Goal: Task Accomplishment & Management: Manage account settings

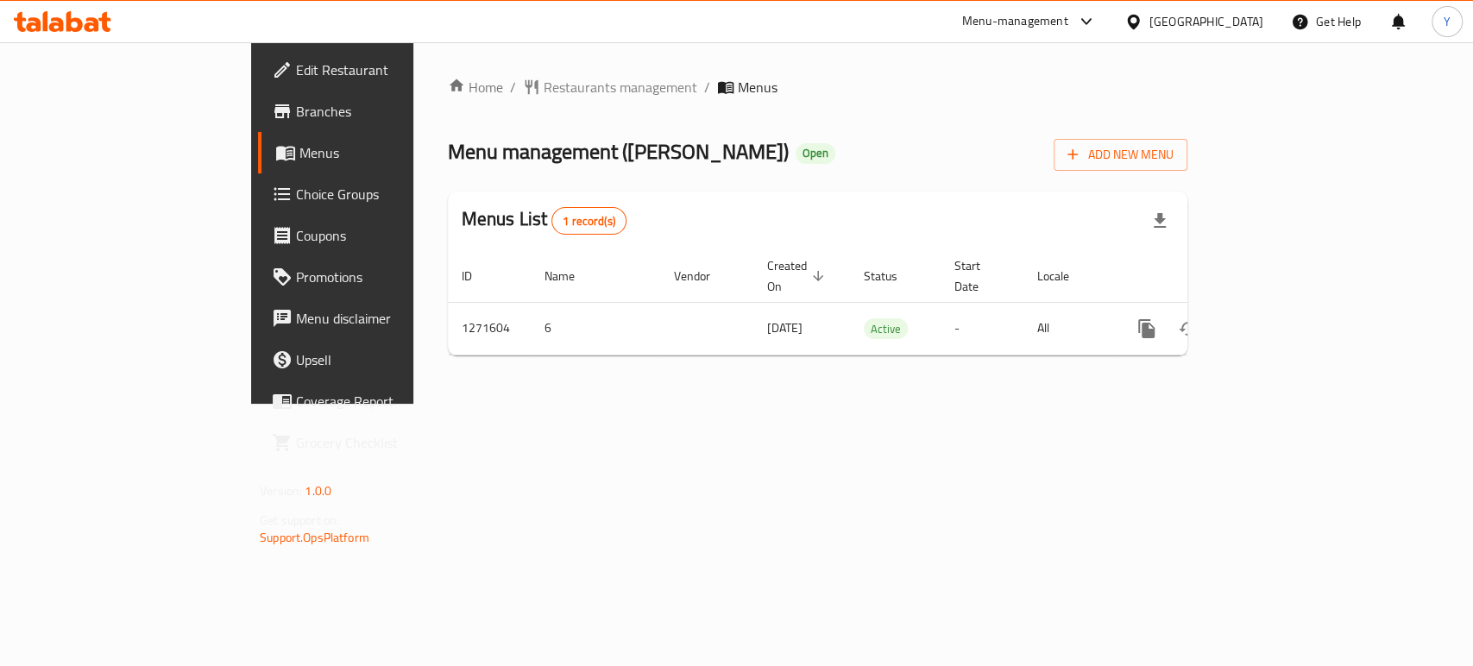
click at [296, 196] on span "Choice Groups" at bounding box center [389, 194] width 187 height 21
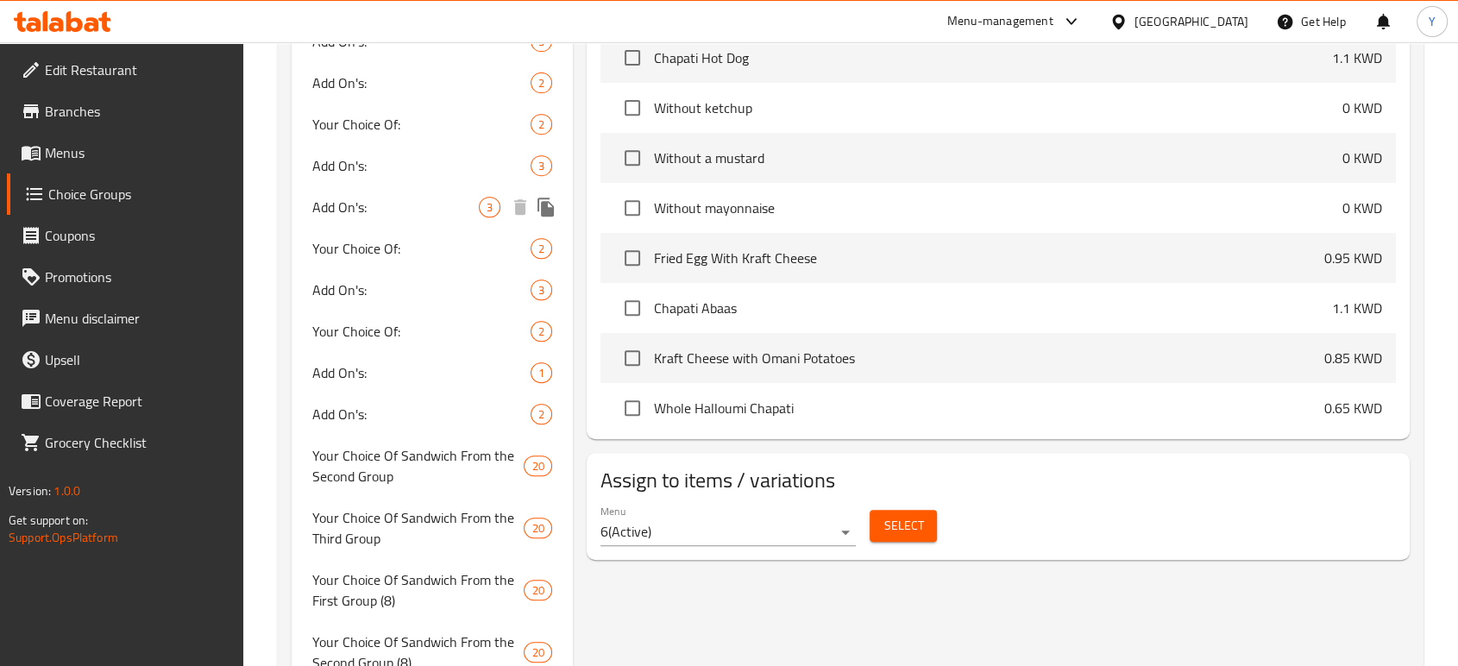
scroll to position [890, 0]
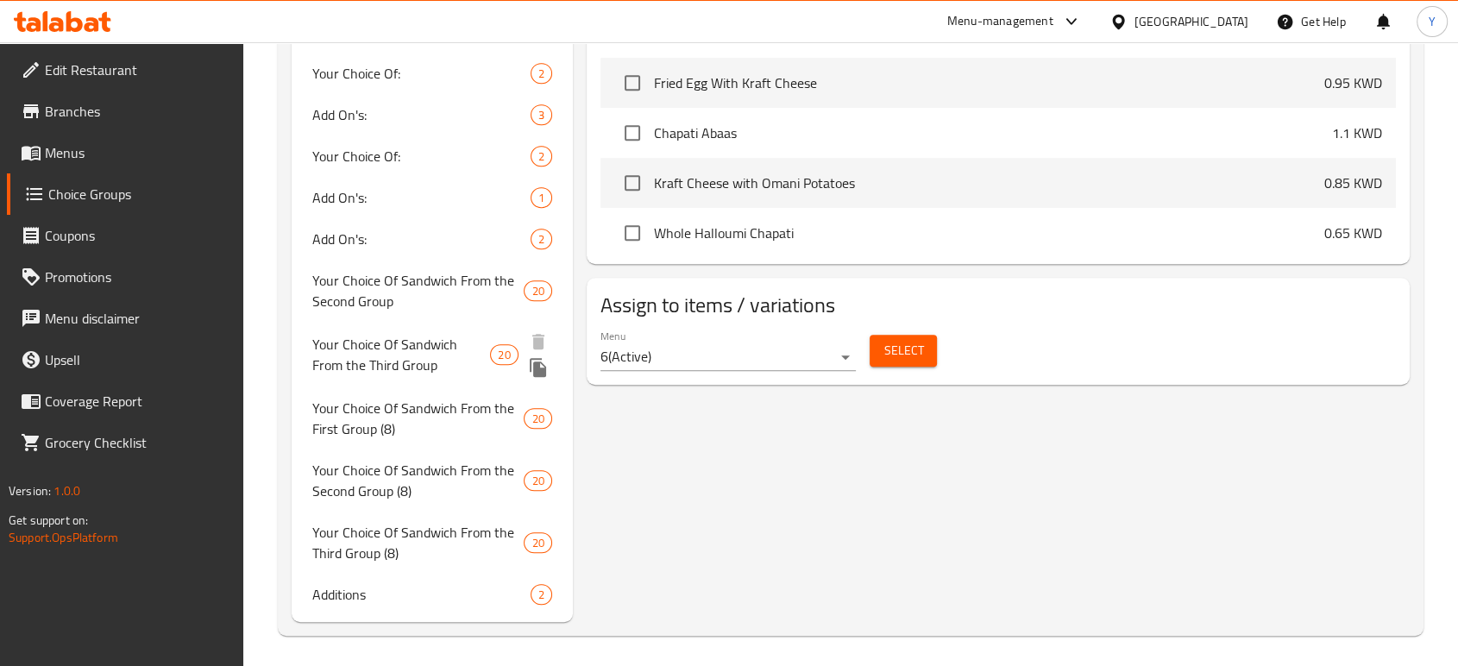
click at [433, 358] on span "Your Choice Of Sandwich From the Third Group" at bounding box center [401, 354] width 179 height 41
type input "Your Choice Of Sandwich From the Third Group"
type input "اختيارك من الساندويتشات من المجموعة الثالثة"
type input "4"
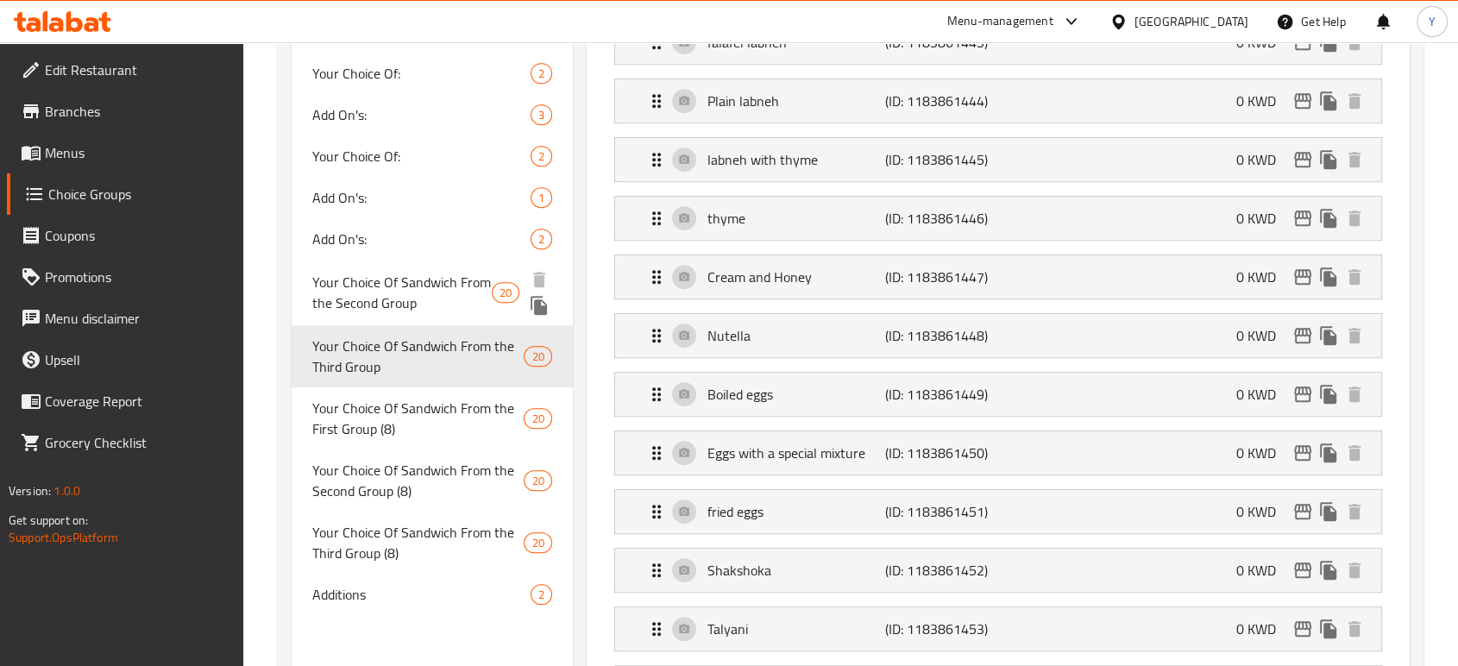
click at [430, 305] on span "Your Choice Of Sandwich From the Second Group" at bounding box center [401, 292] width 179 height 41
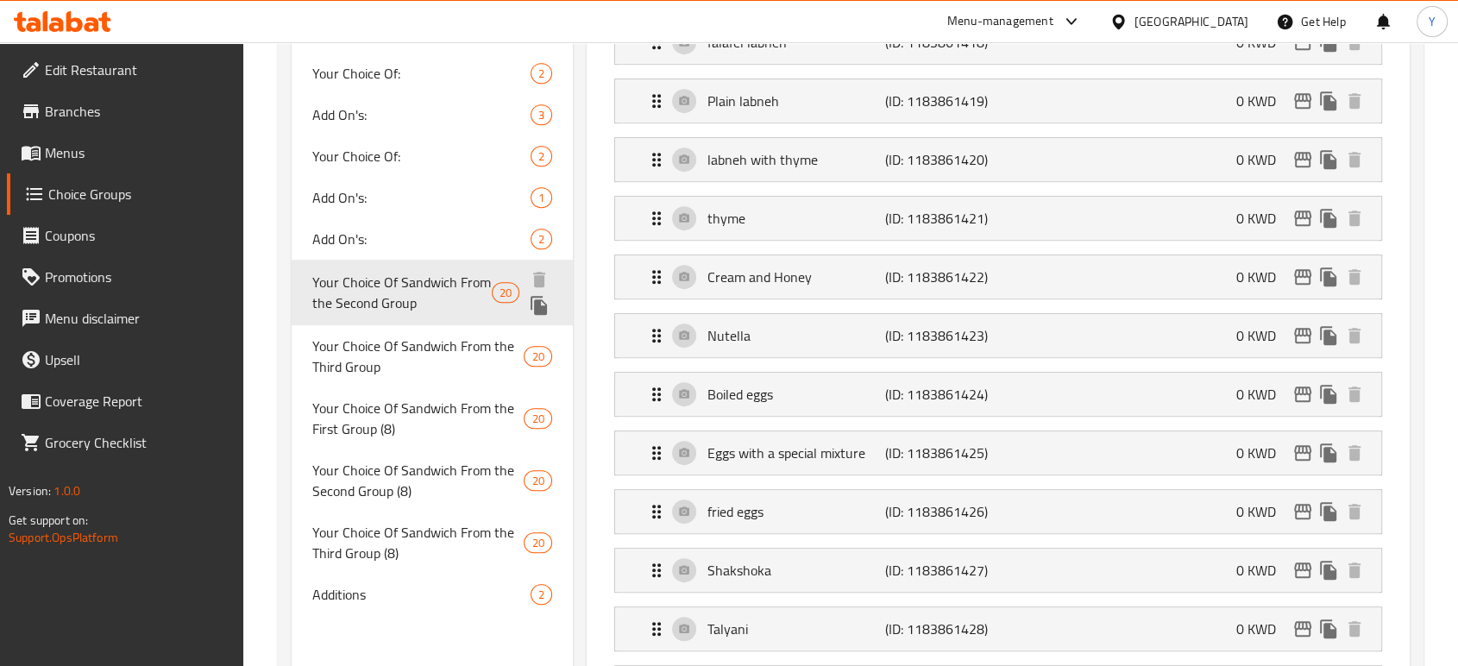
type input "Your Choice Of Sandwich From the Second Group"
type input "اختيارك من الساندويتشات من المجموعة التانية"
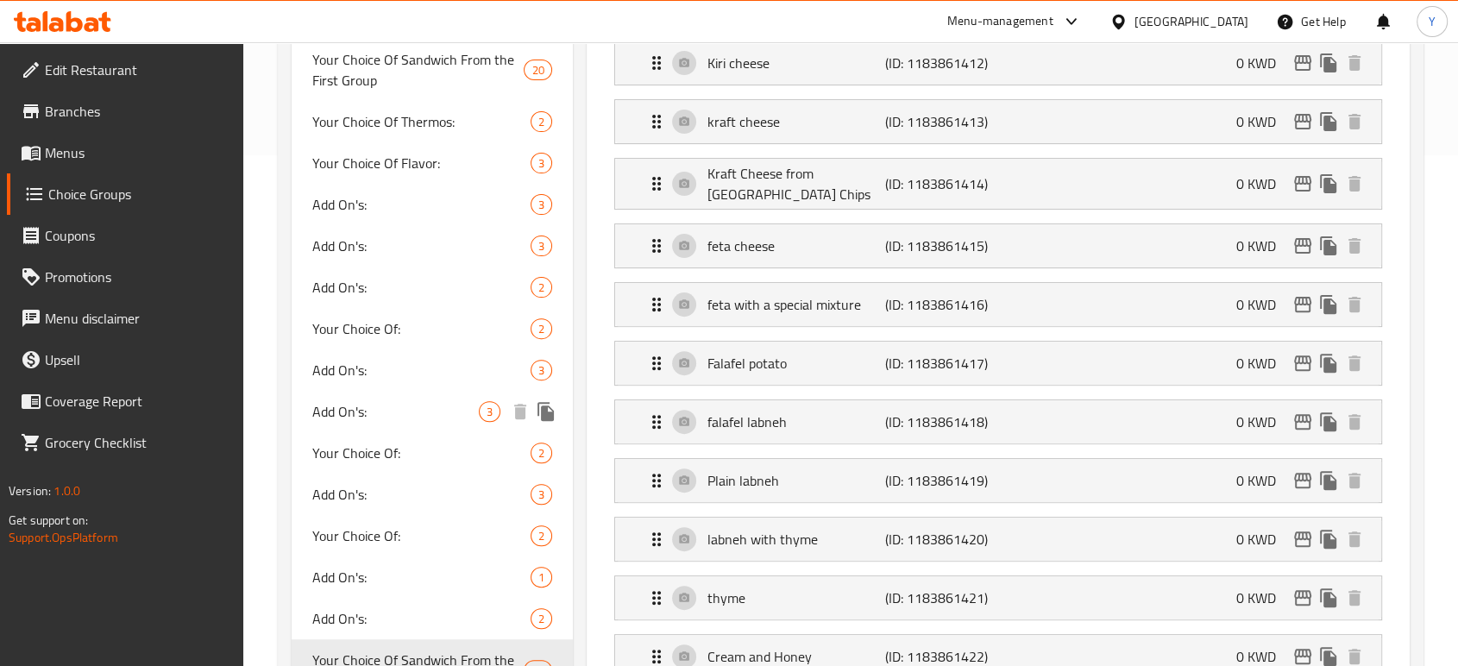
scroll to position [411, 0]
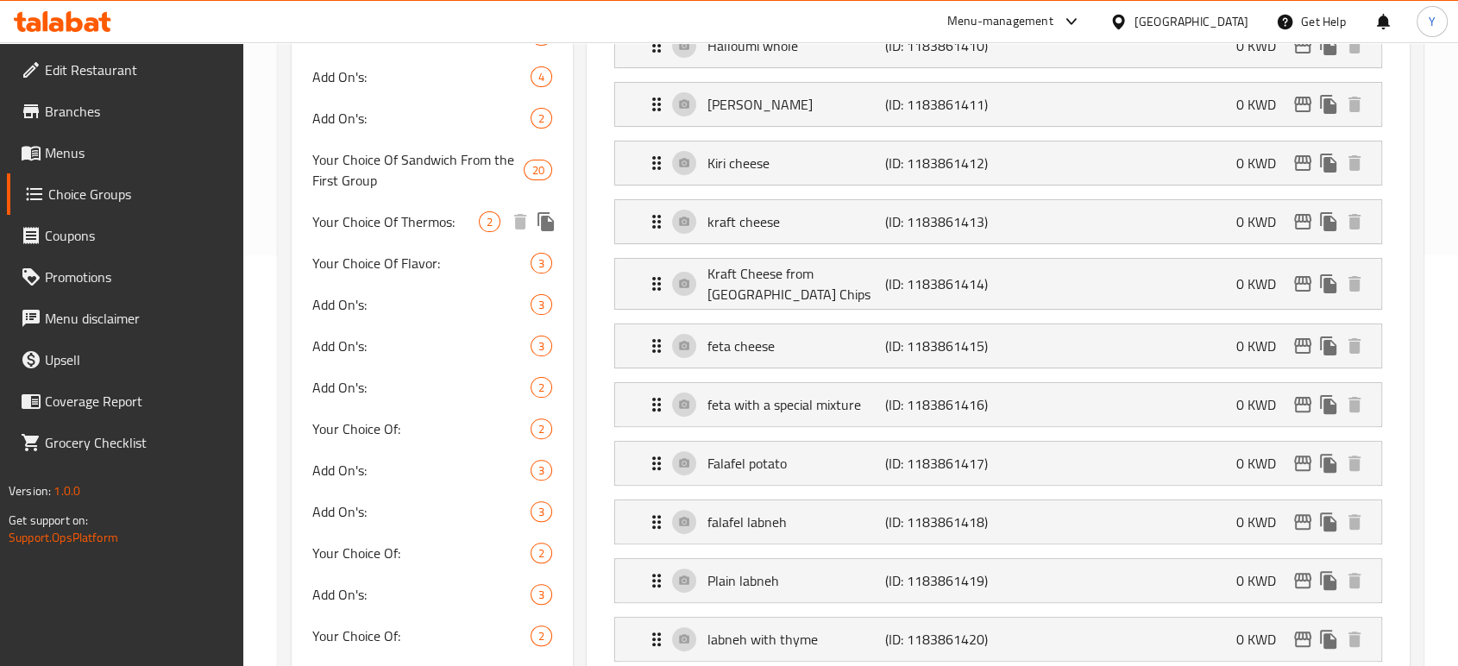
click at [408, 230] on span "Your Choice Of Thermos:" at bounding box center [395, 221] width 167 height 21
type input "Your Choice Of Thermos:"
type input "إختيارك من الترمس:"
type input "1"
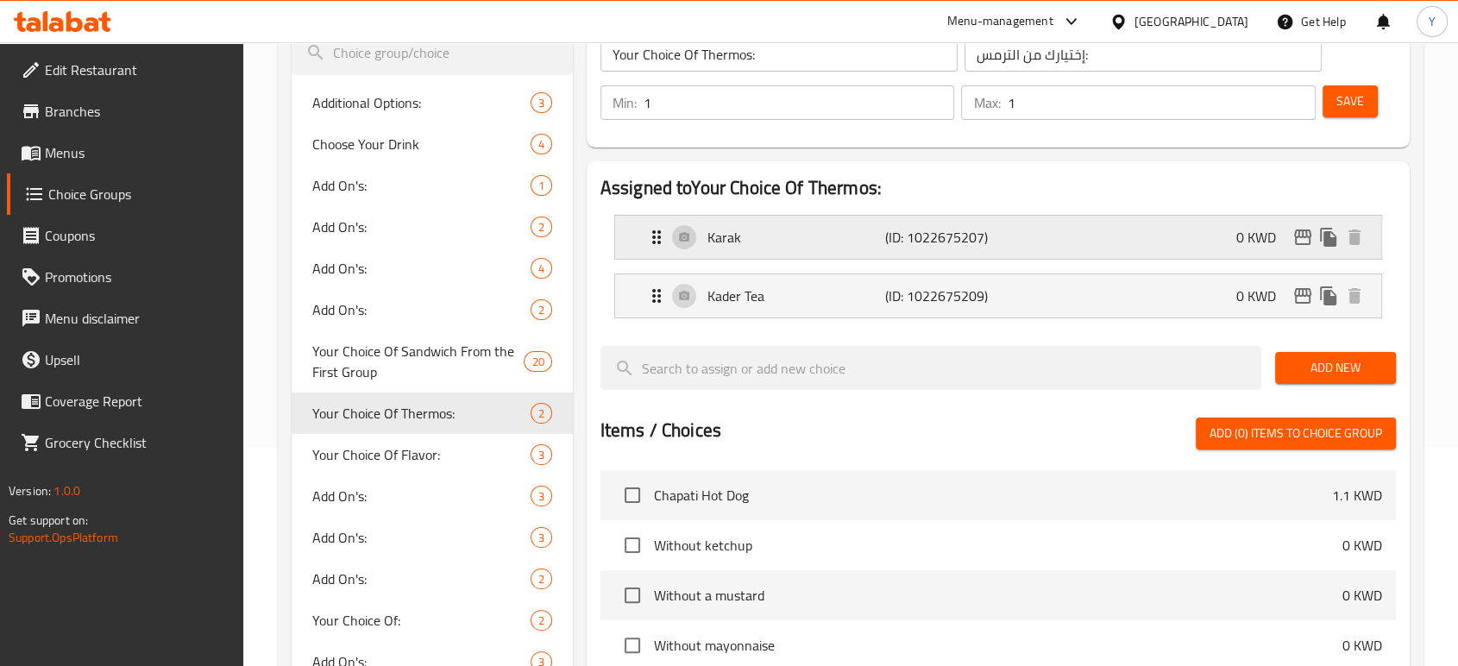
scroll to position [123, 0]
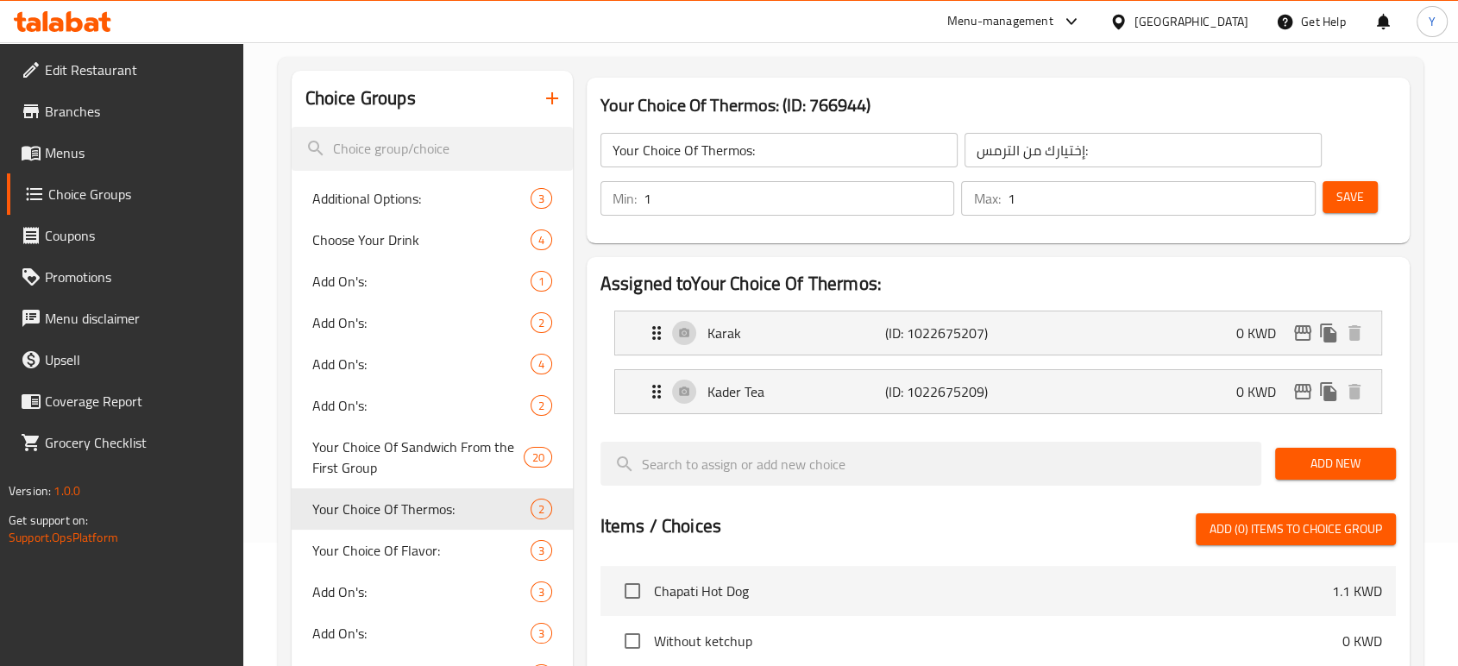
click at [69, 165] on link "Menus" at bounding box center [125, 152] width 236 height 41
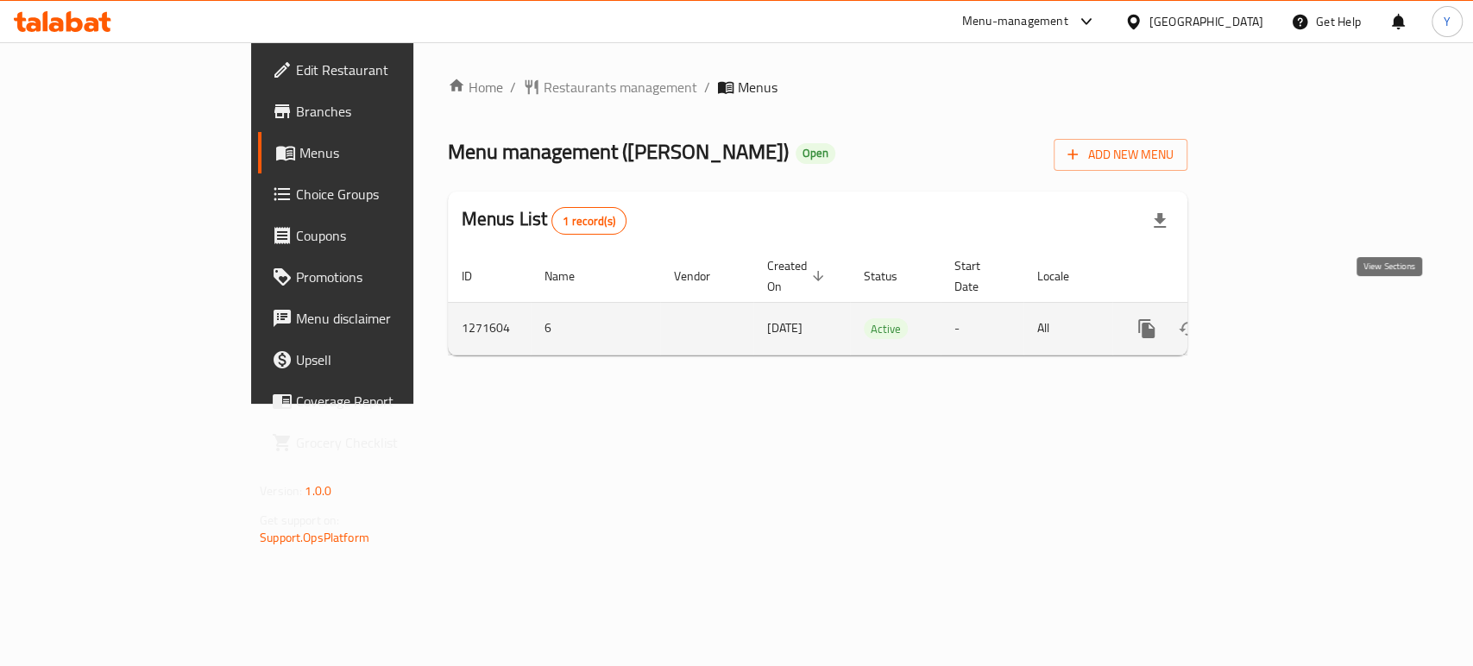
click at [1279, 321] on icon "enhanced table" at bounding box center [1271, 329] width 16 height 16
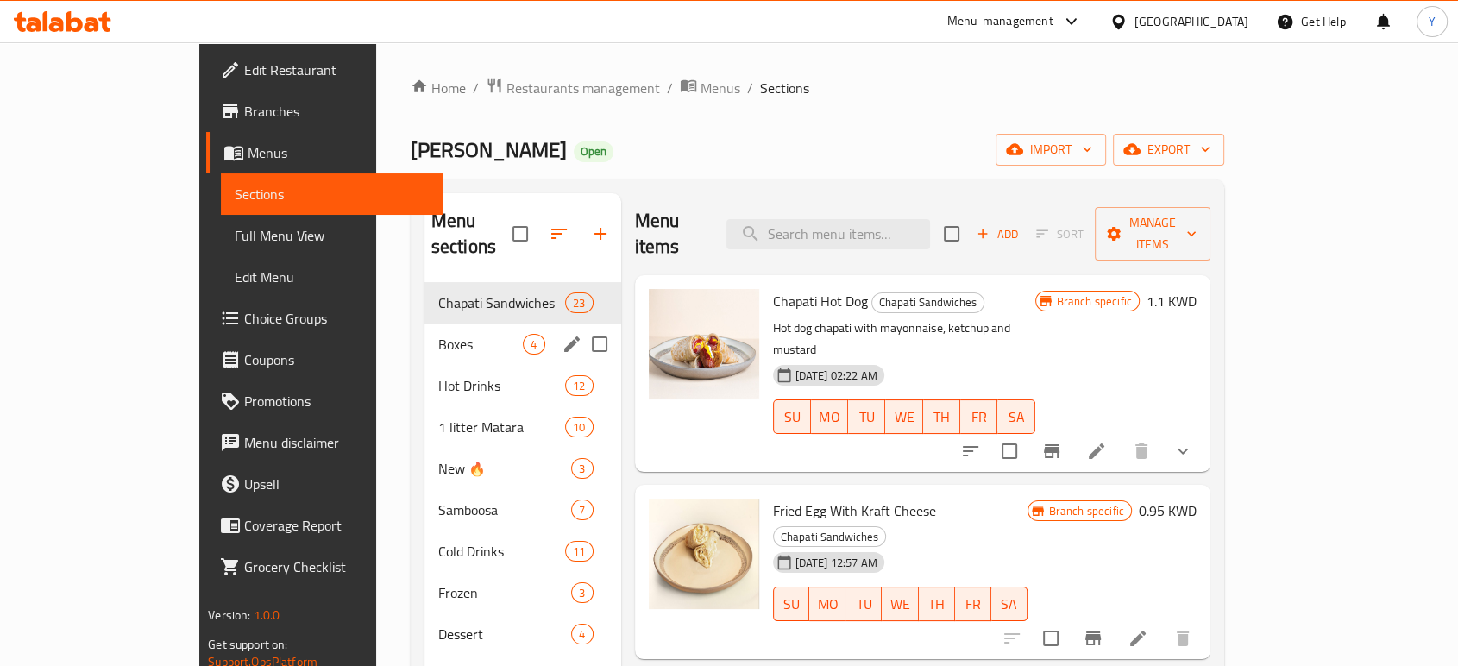
click at [424, 329] on div "Boxes 4" at bounding box center [522, 344] width 197 height 41
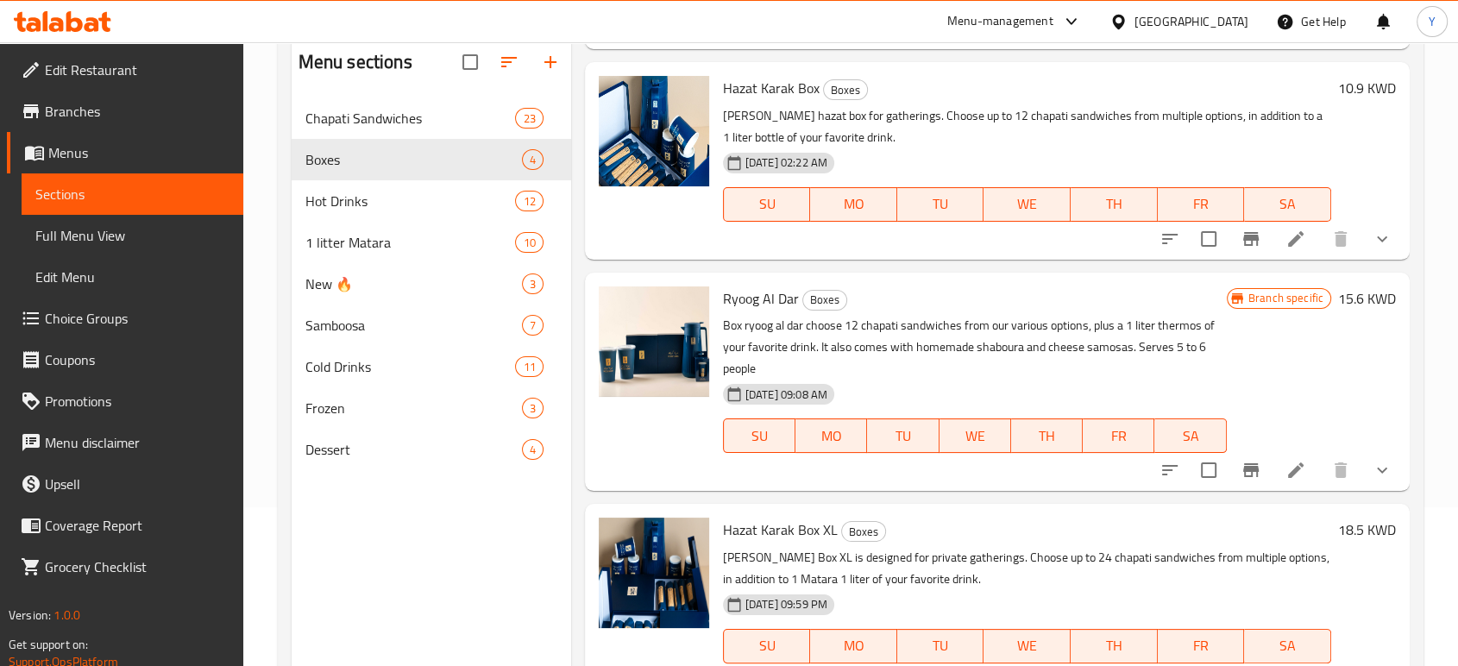
scroll to position [242, 0]
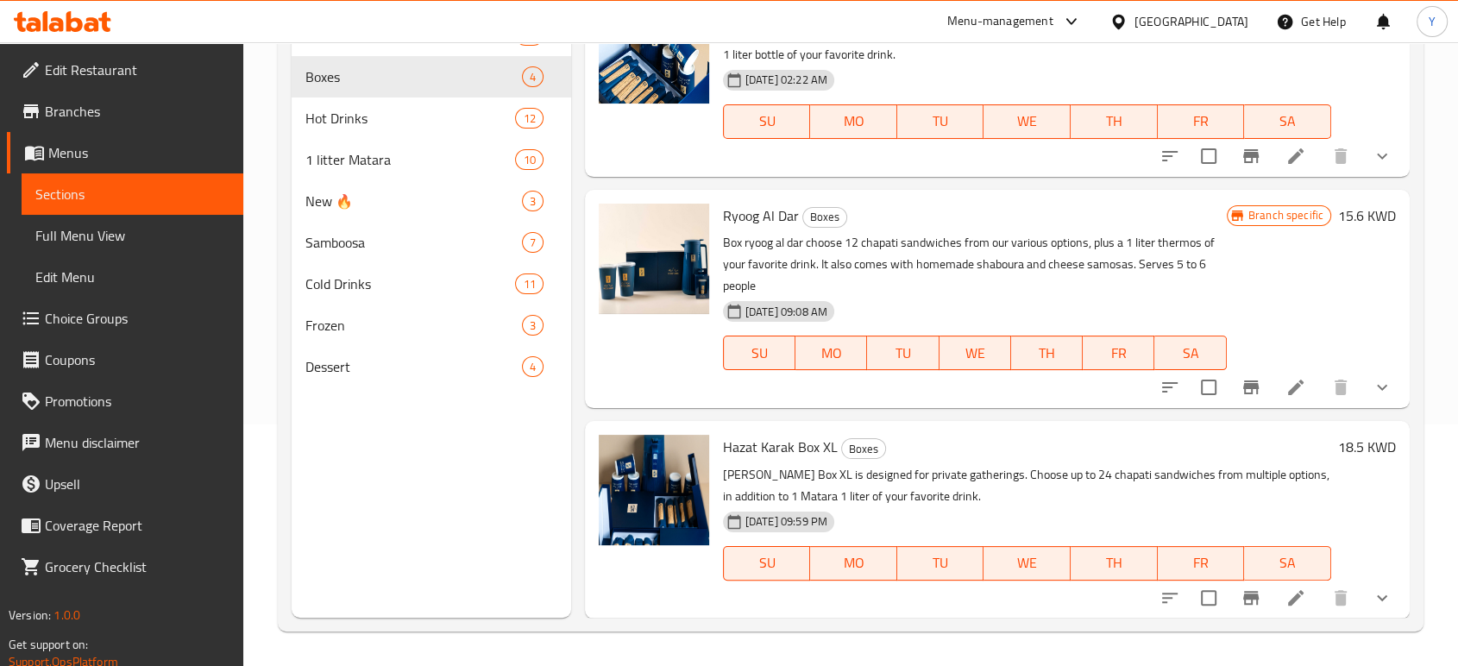
click at [1285, 607] on icon at bounding box center [1295, 598] width 21 height 21
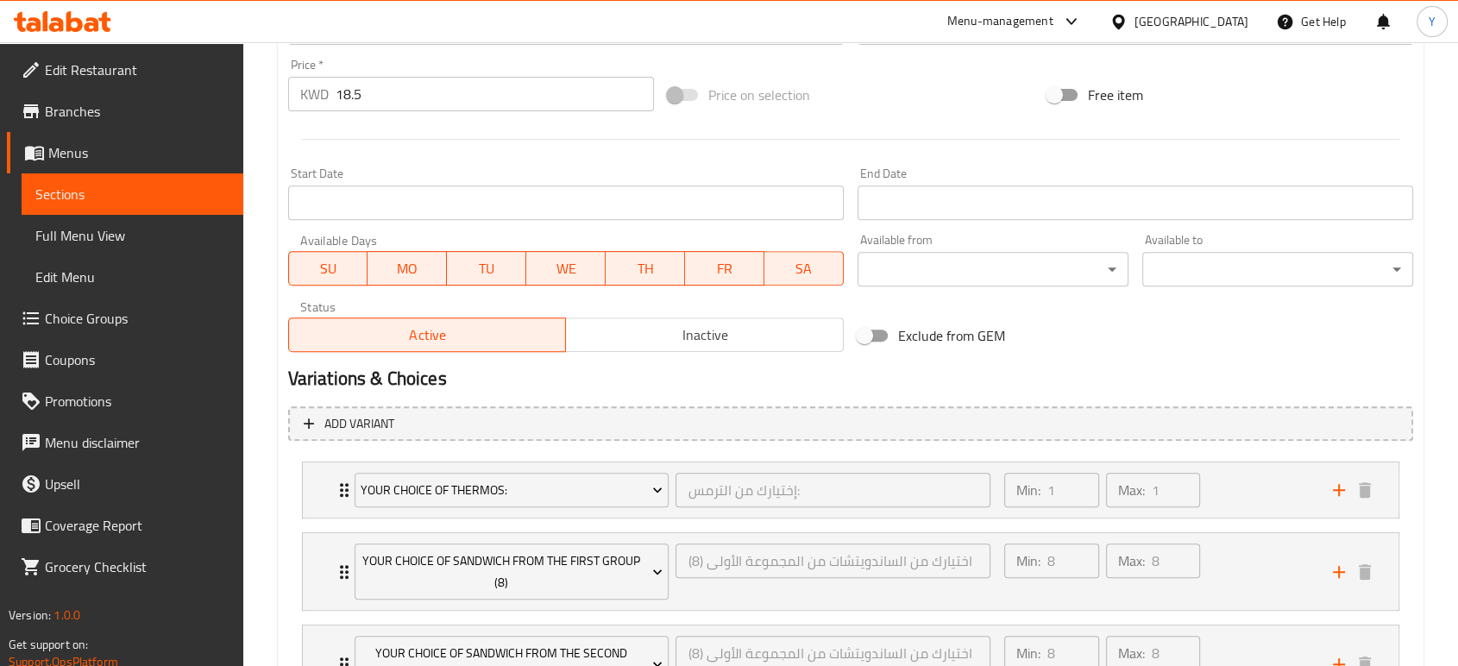
scroll to position [881, 0]
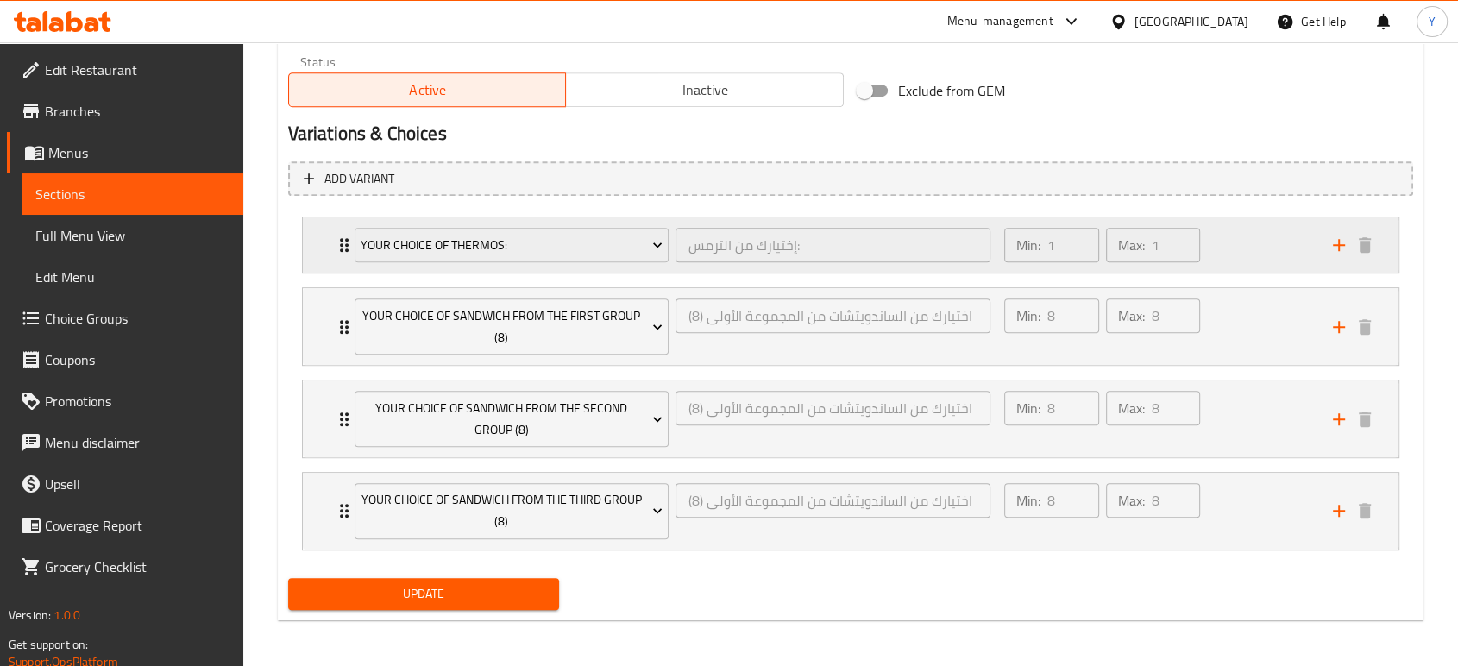
click at [327, 243] on div "Your Choice Of Thermos: إختيارك من الترمس: ​ Min: 1 ​ Max: 1 ​" at bounding box center [851, 244] width 1096 height 55
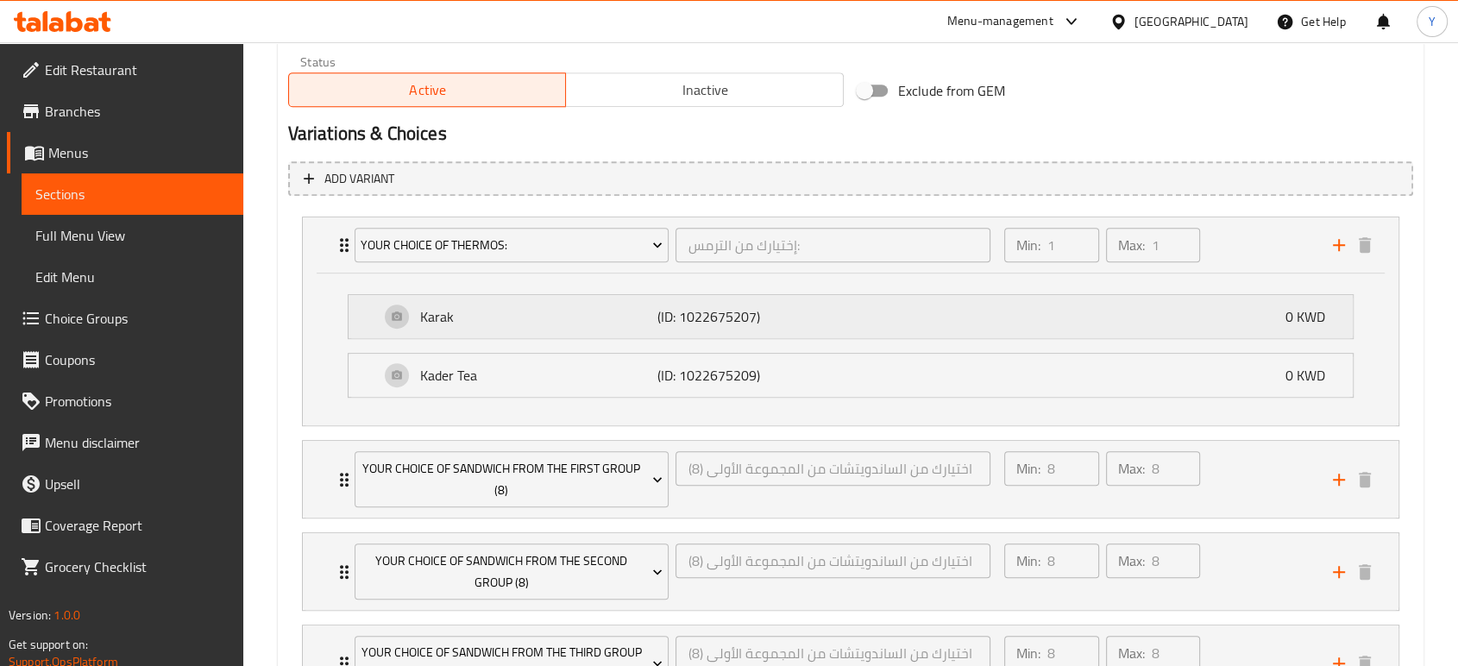
click at [1166, 334] on div "Karak (ID: 1022675207) 0 KWD" at bounding box center [856, 316] width 952 height 43
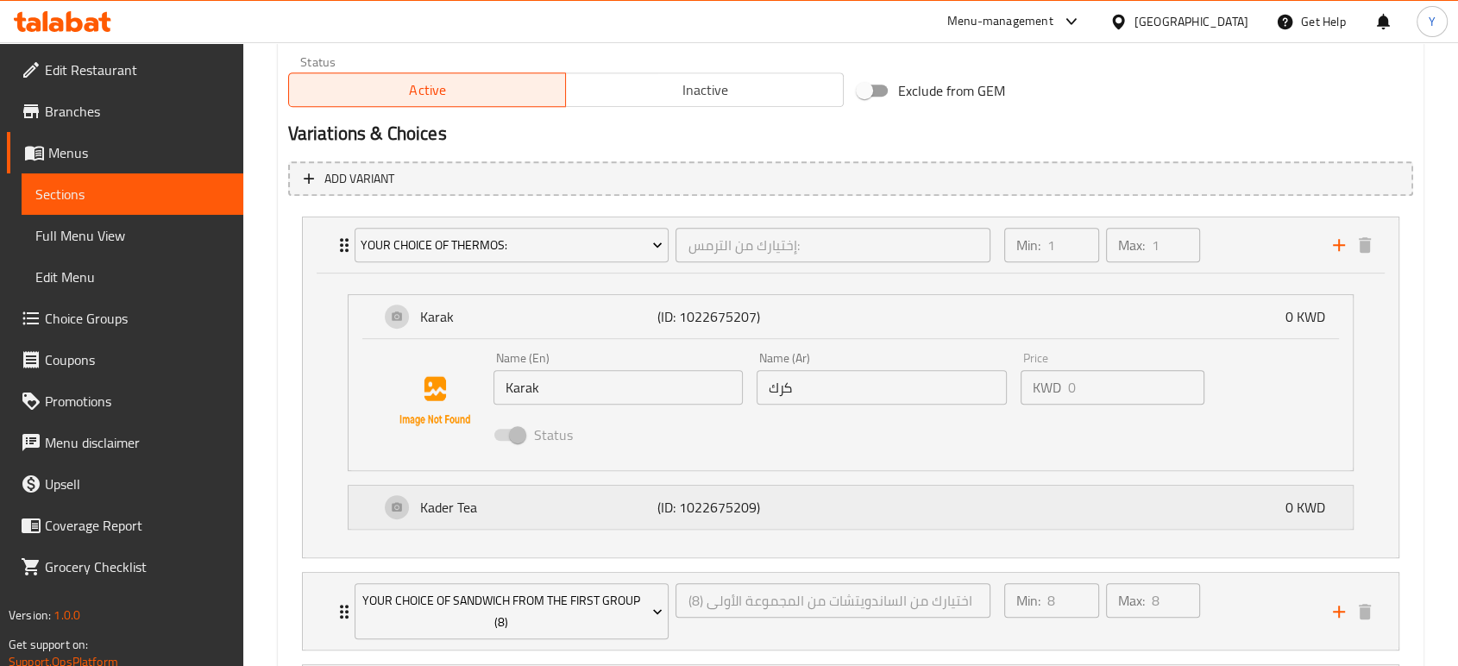
click at [925, 506] on div "Kader Tea (ID: 1022675209) 0 KWD" at bounding box center [856, 507] width 952 height 43
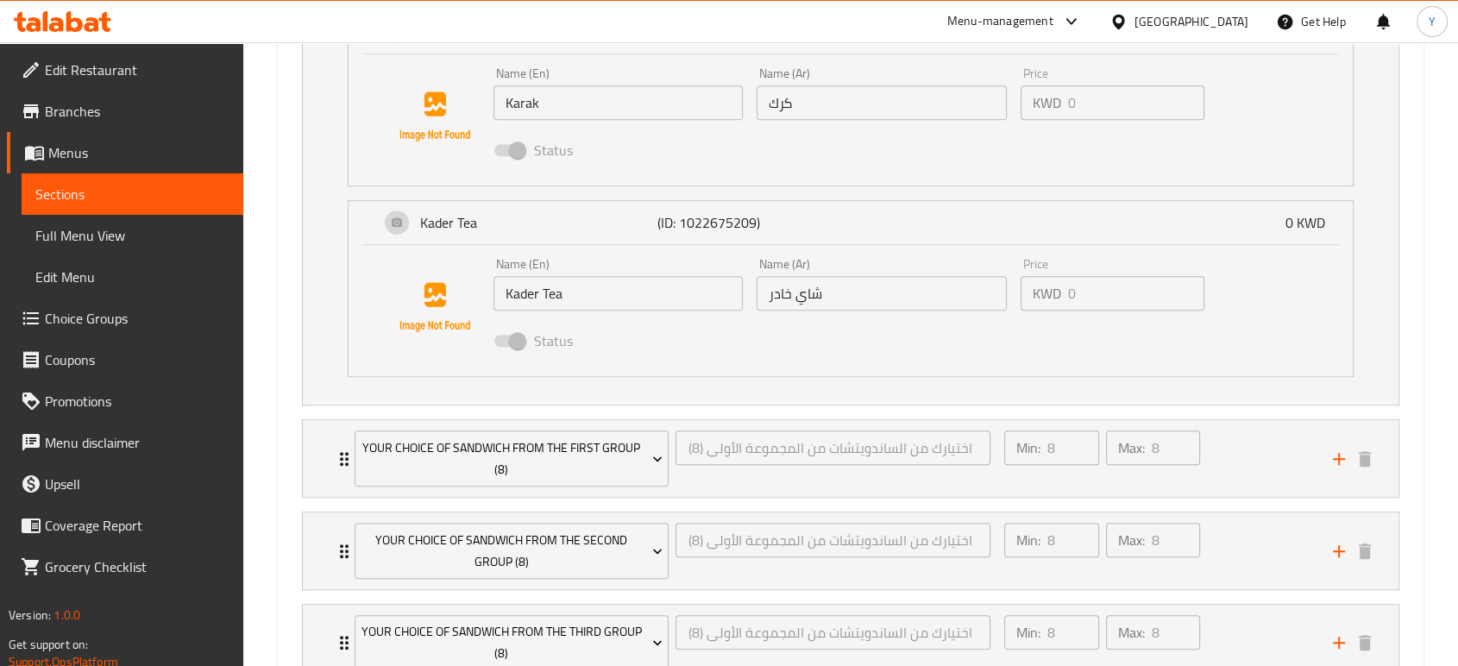
scroll to position [1264, 0]
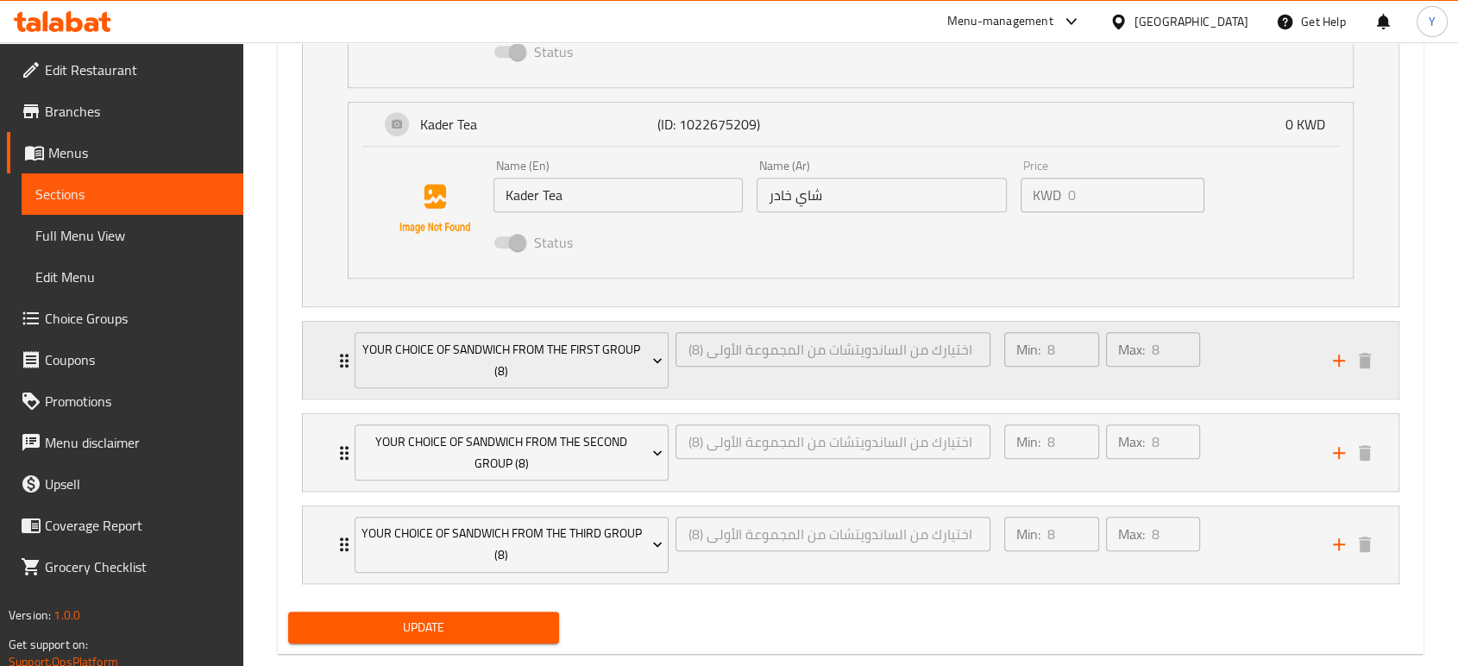
click at [335, 358] on icon "Expand" at bounding box center [344, 360] width 21 height 21
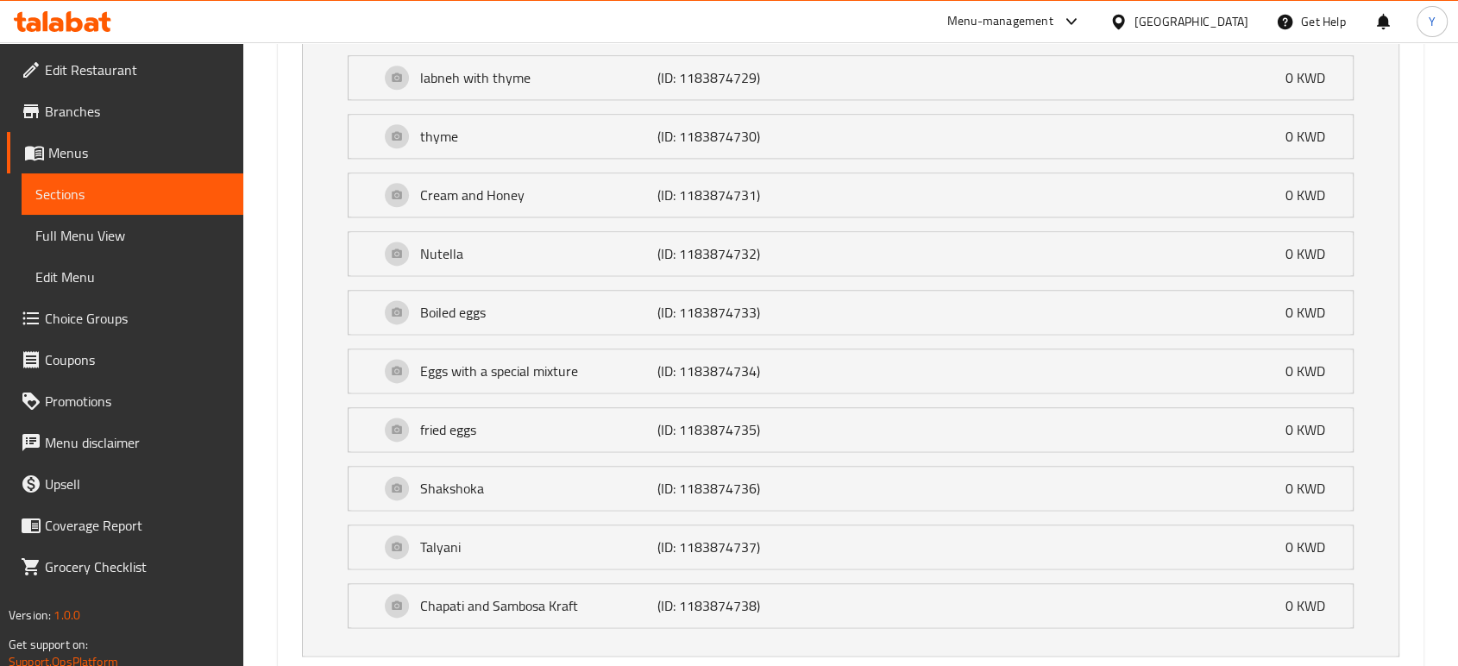
scroll to position [2502, 0]
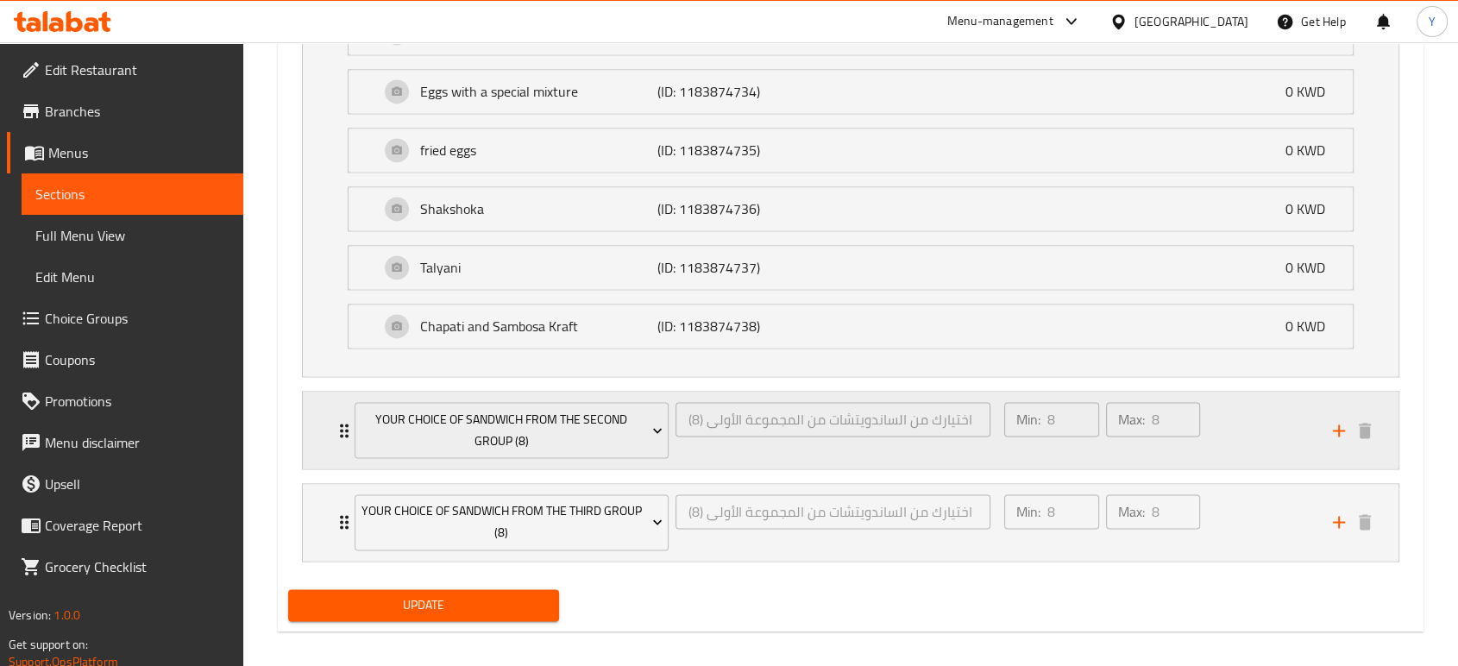
click at [324, 411] on div "Your Choice Of Sandwich From the Second Group (8) اختيارك من الساندويتشات من ال…" at bounding box center [851, 430] width 1096 height 77
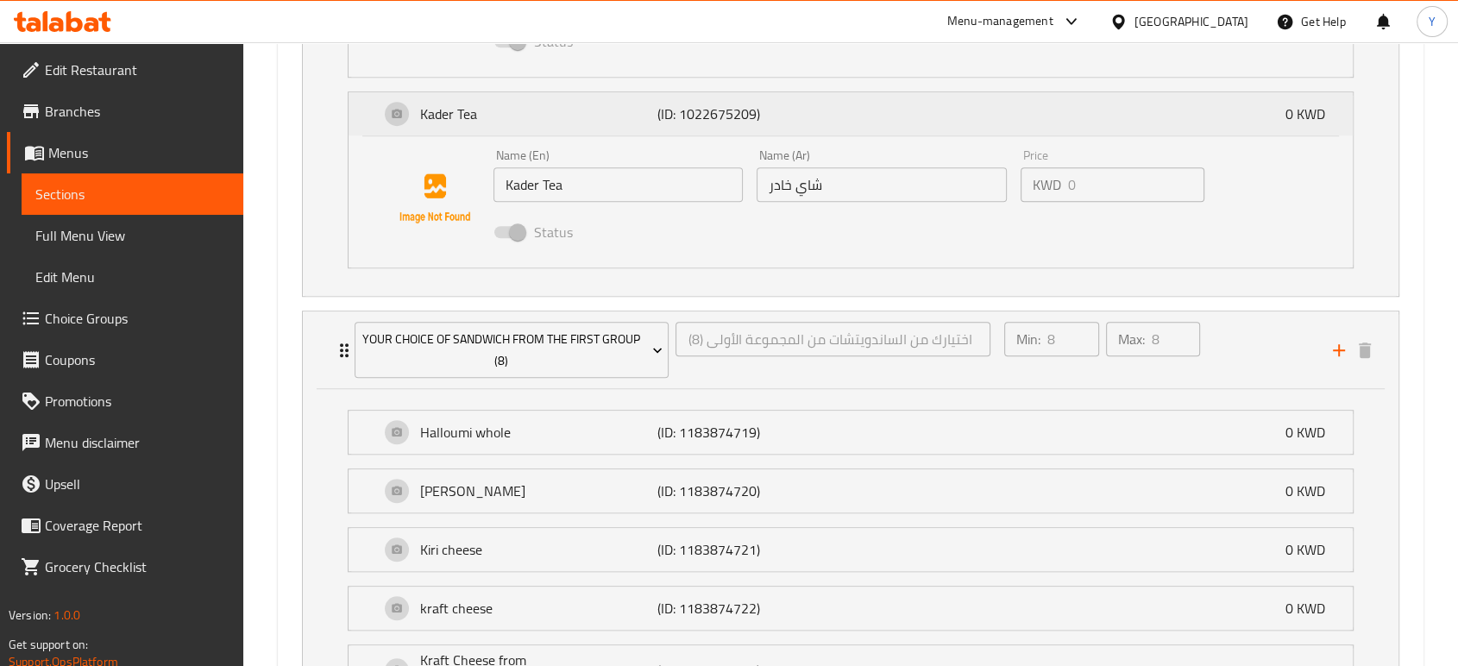
scroll to position [1064, 0]
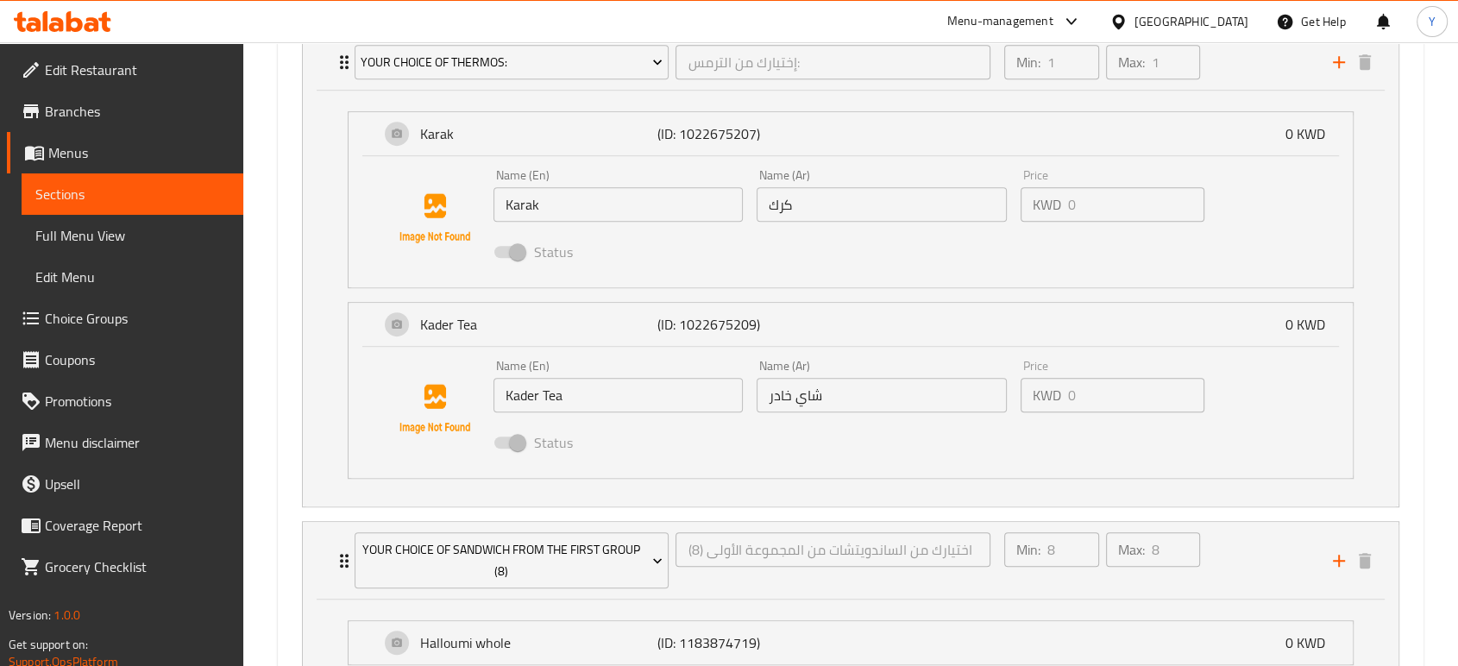
click at [512, 254] on span at bounding box center [508, 252] width 29 height 12
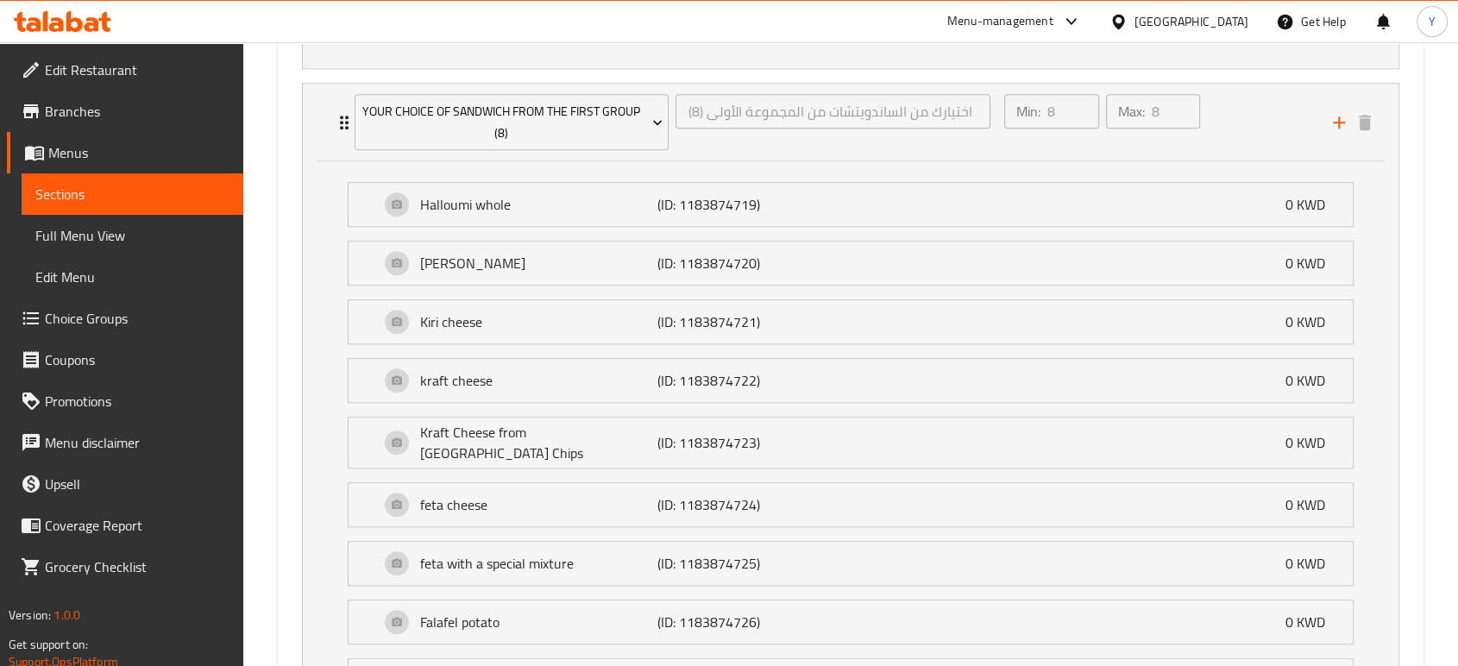
scroll to position [1352, 0]
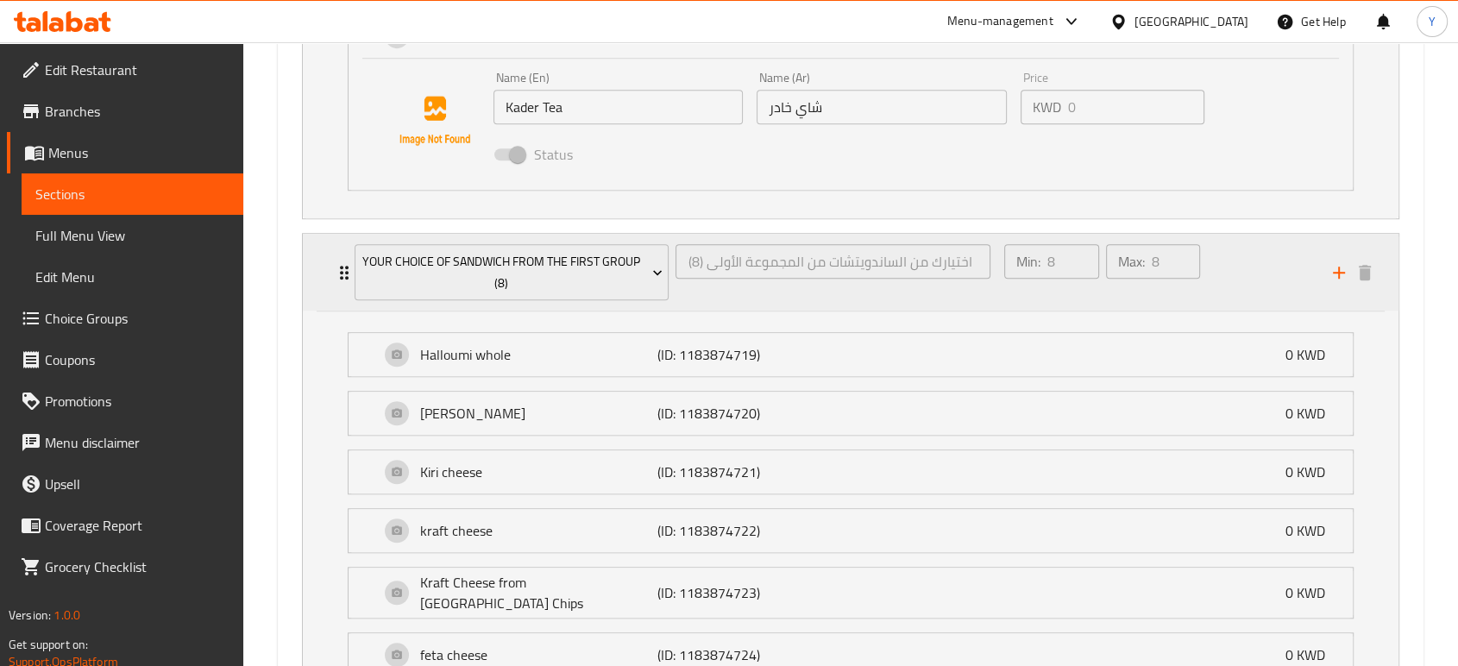
click at [336, 270] on icon "Expand" at bounding box center [344, 272] width 21 height 21
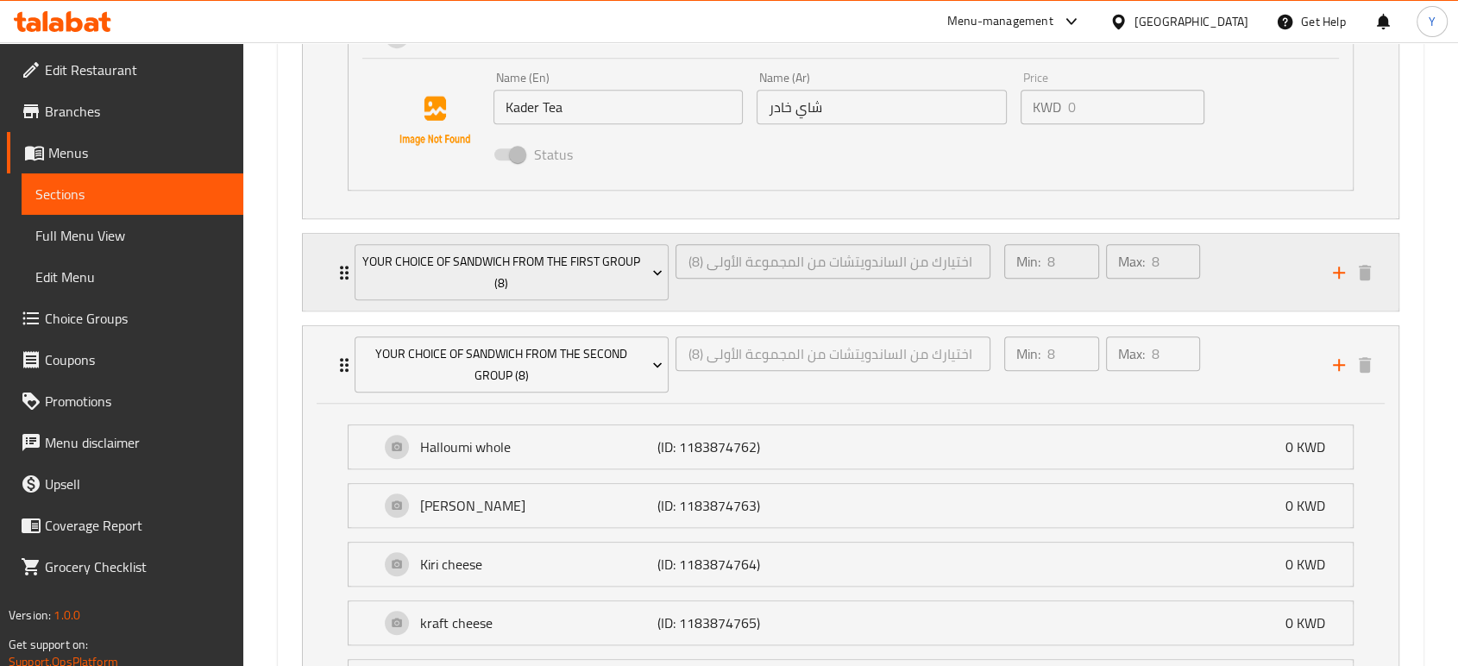
click at [322, 257] on div "Your Choice Of Sandwich From the First Group (8) اختيارك من الساندويتشات من الم…" at bounding box center [851, 272] width 1096 height 77
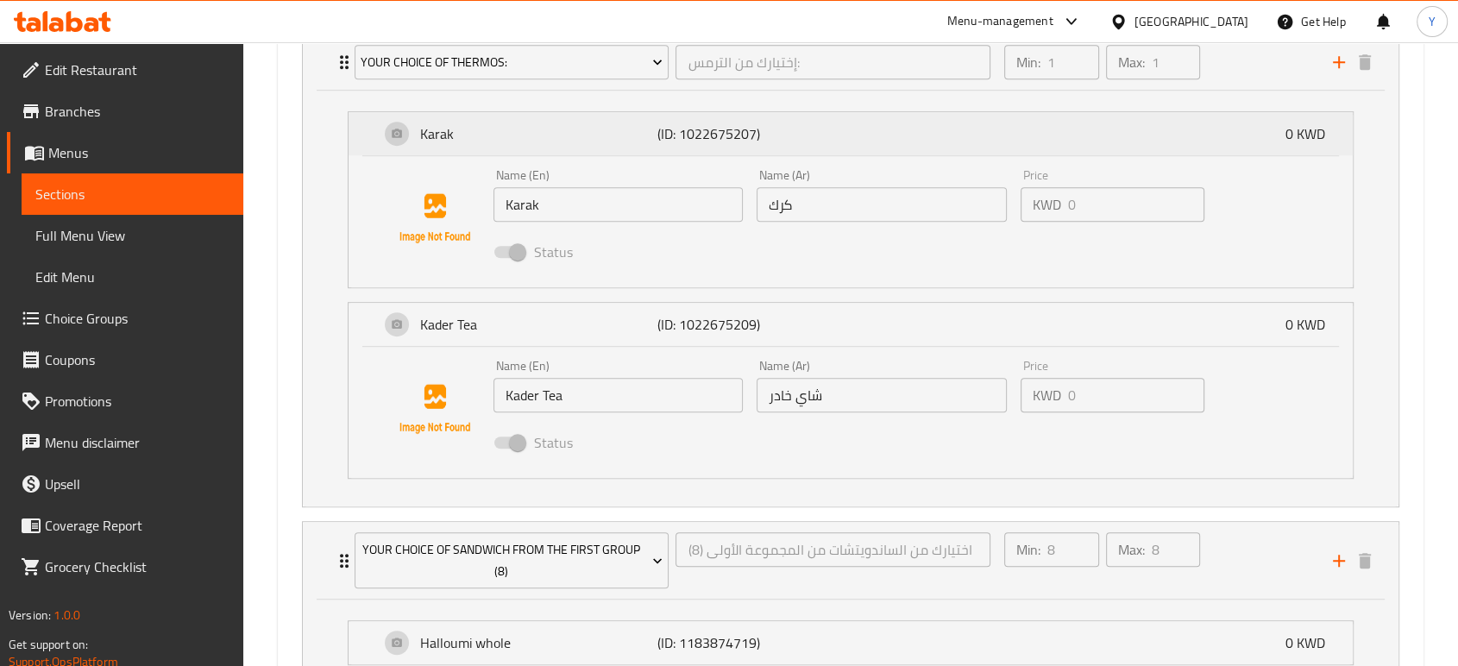
scroll to position [968, 0]
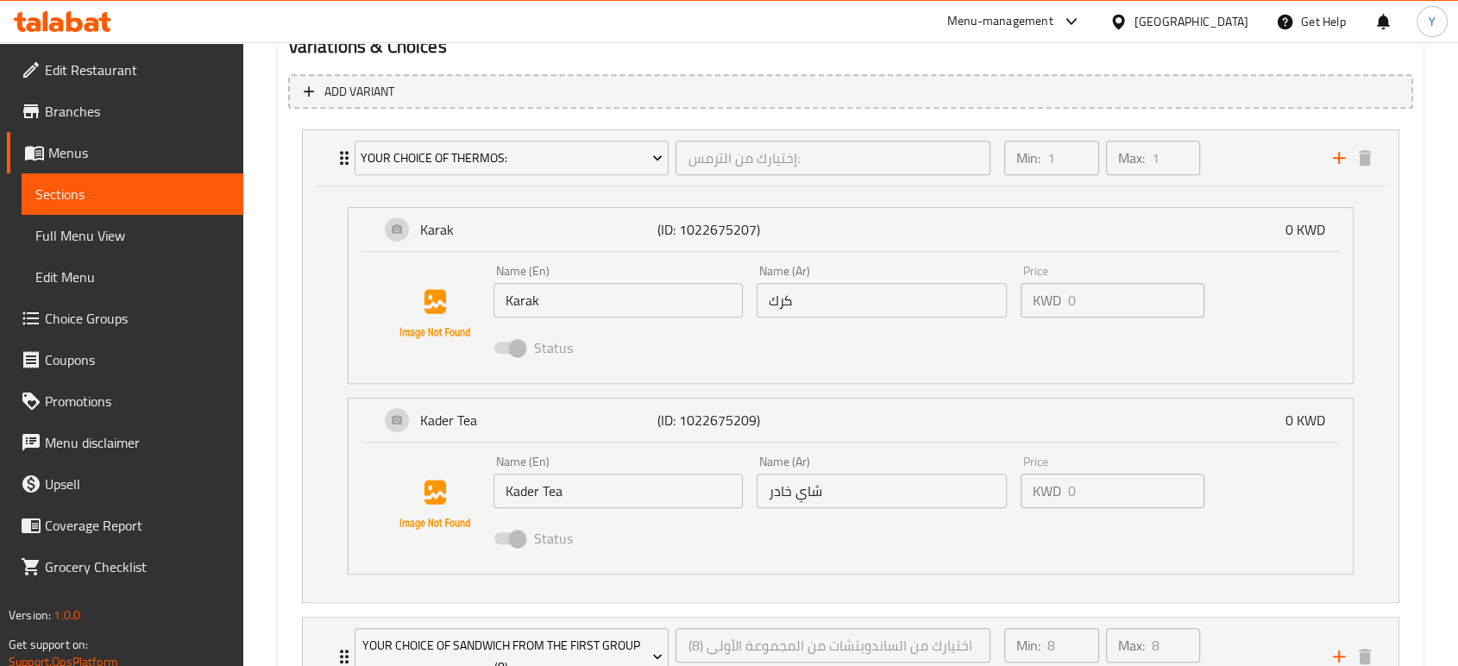
click at [511, 347] on span at bounding box center [508, 348] width 29 height 12
click at [510, 342] on span at bounding box center [508, 348] width 29 height 12
click at [513, 350] on span at bounding box center [508, 348] width 29 height 12
click at [87, 329] on span "Choice Groups" at bounding box center [137, 318] width 185 height 21
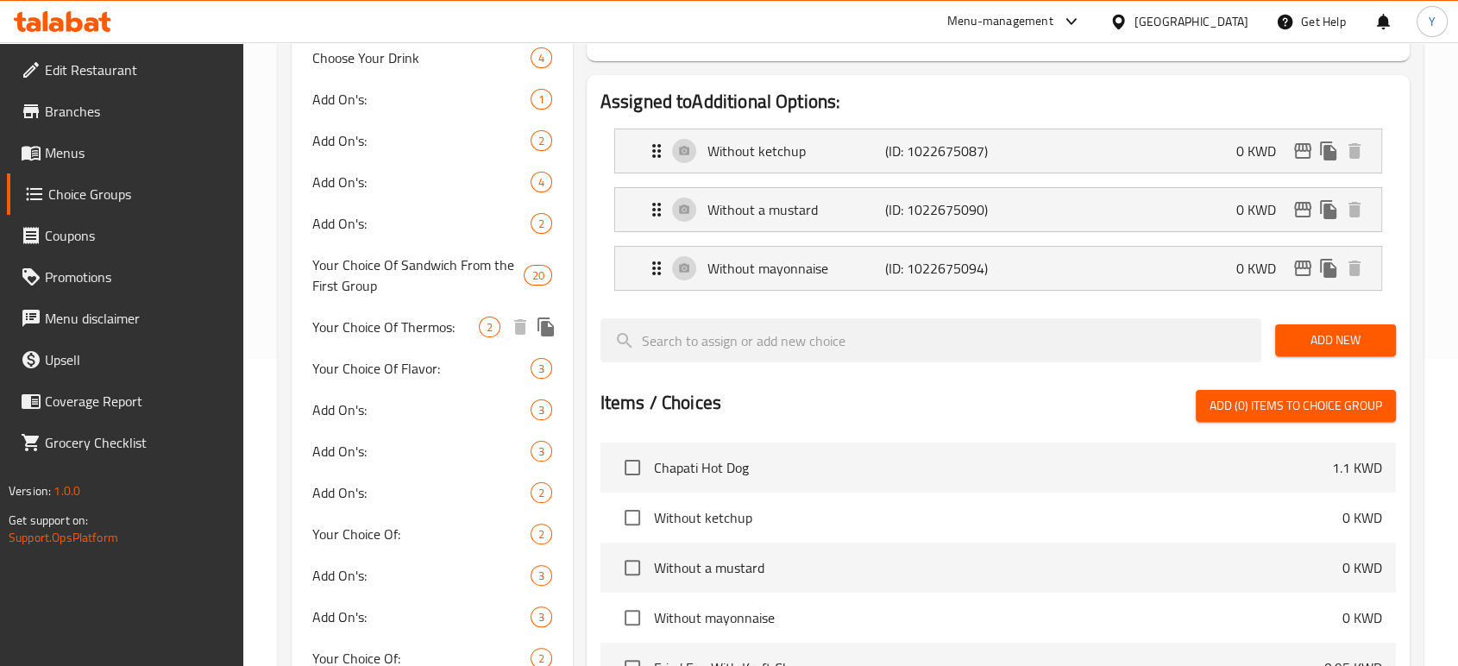
scroll to position [340, 0]
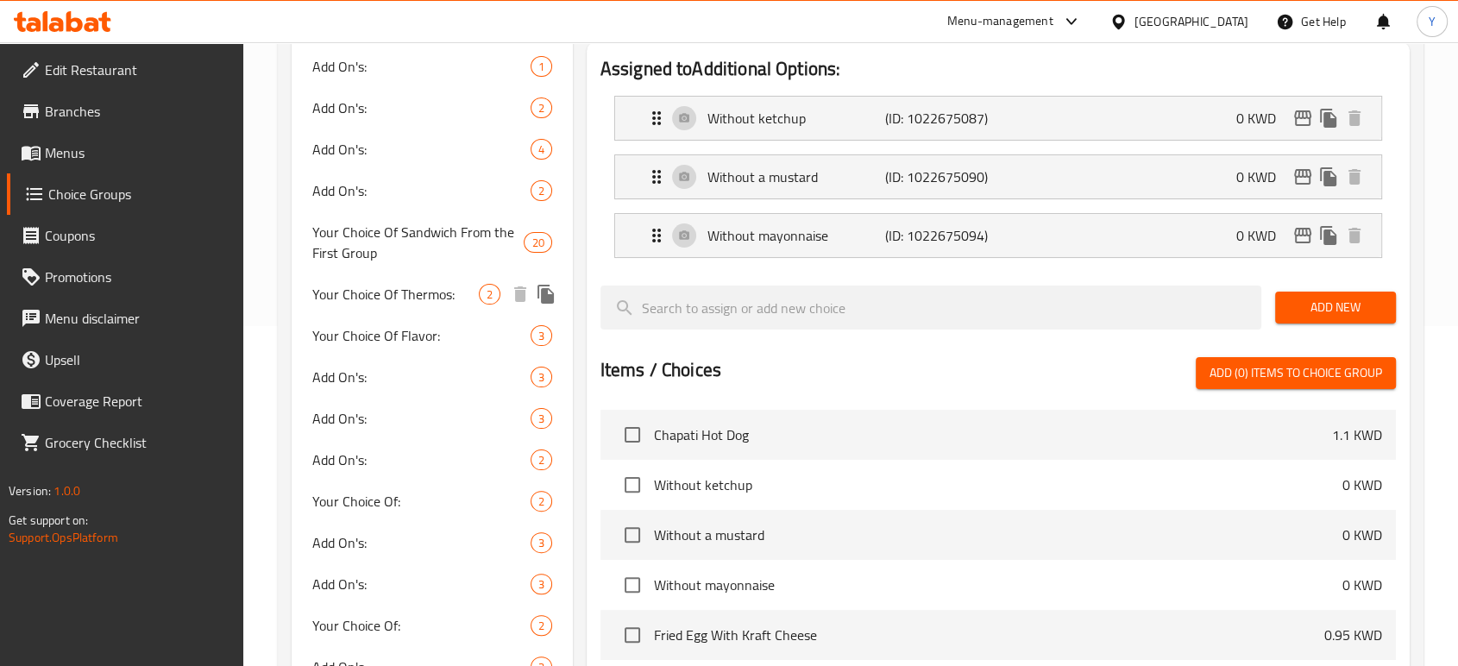
click at [397, 302] on span "Your Choice Of Thermos:" at bounding box center [395, 294] width 167 height 21
type input "Your Choice Of Thermos:"
type input "إختيارك من الترمس:"
type input "1"
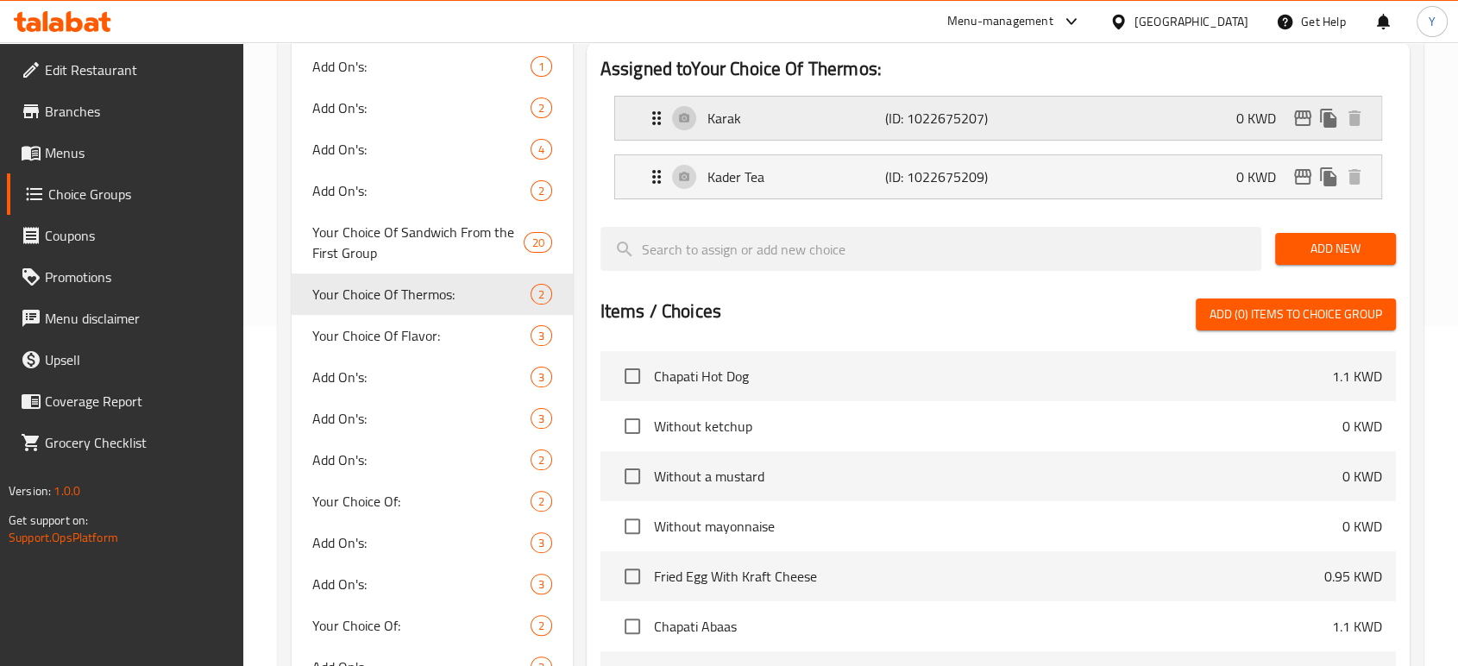
click at [1082, 127] on div "Karak (ID: 1022675207) 0 KWD" at bounding box center [1003, 118] width 714 height 43
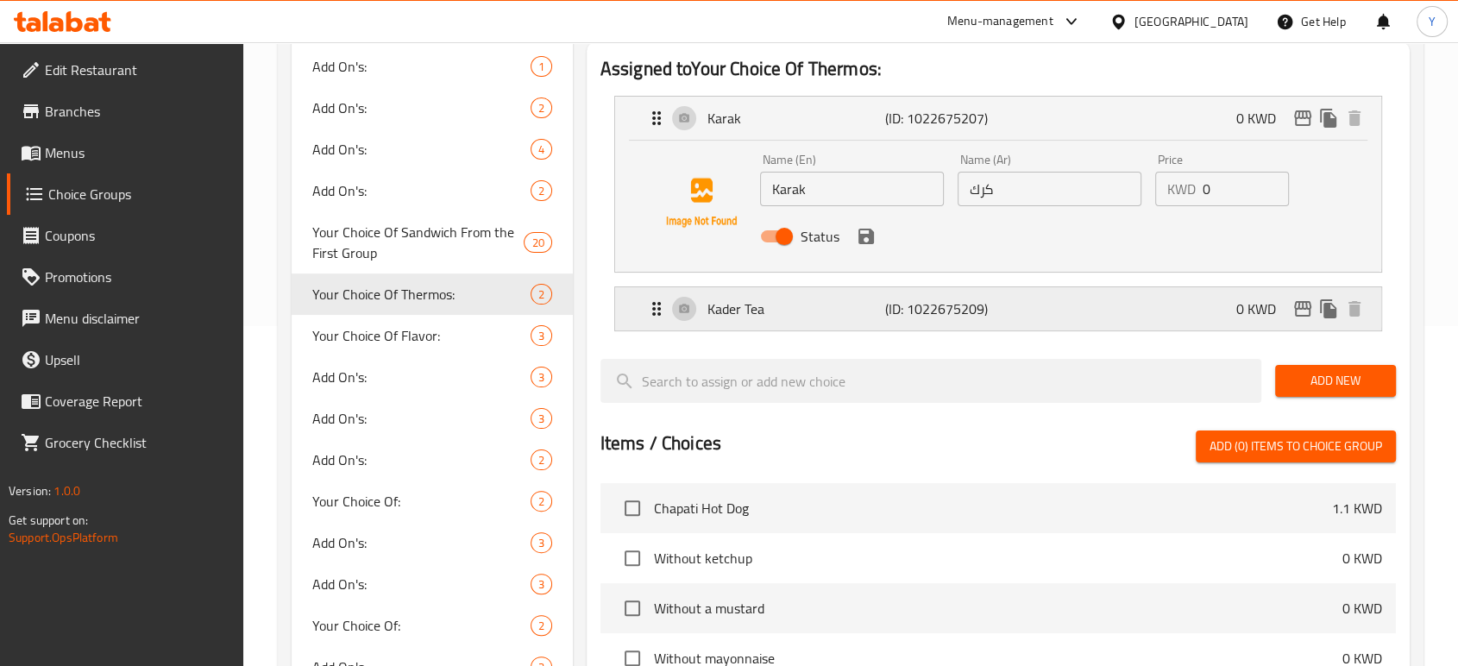
click at [787, 296] on div "Kader Tea (ID: 1022675209) 0 KWD" at bounding box center [1003, 308] width 714 height 43
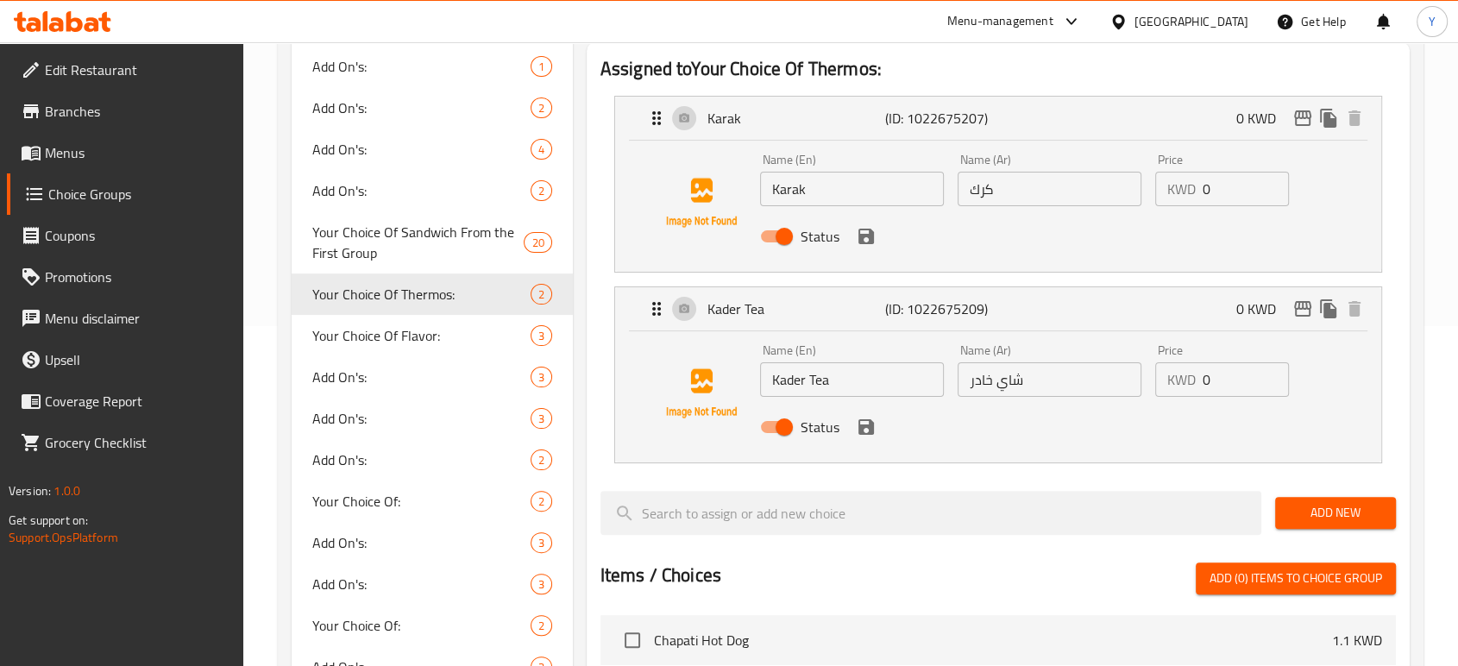
click at [785, 437] on input "Status" at bounding box center [784, 427] width 98 height 33
click at [780, 428] on input "Status" at bounding box center [767, 427] width 98 height 33
checkbox input "true"
click at [869, 244] on icon "save" at bounding box center [866, 236] width 21 height 21
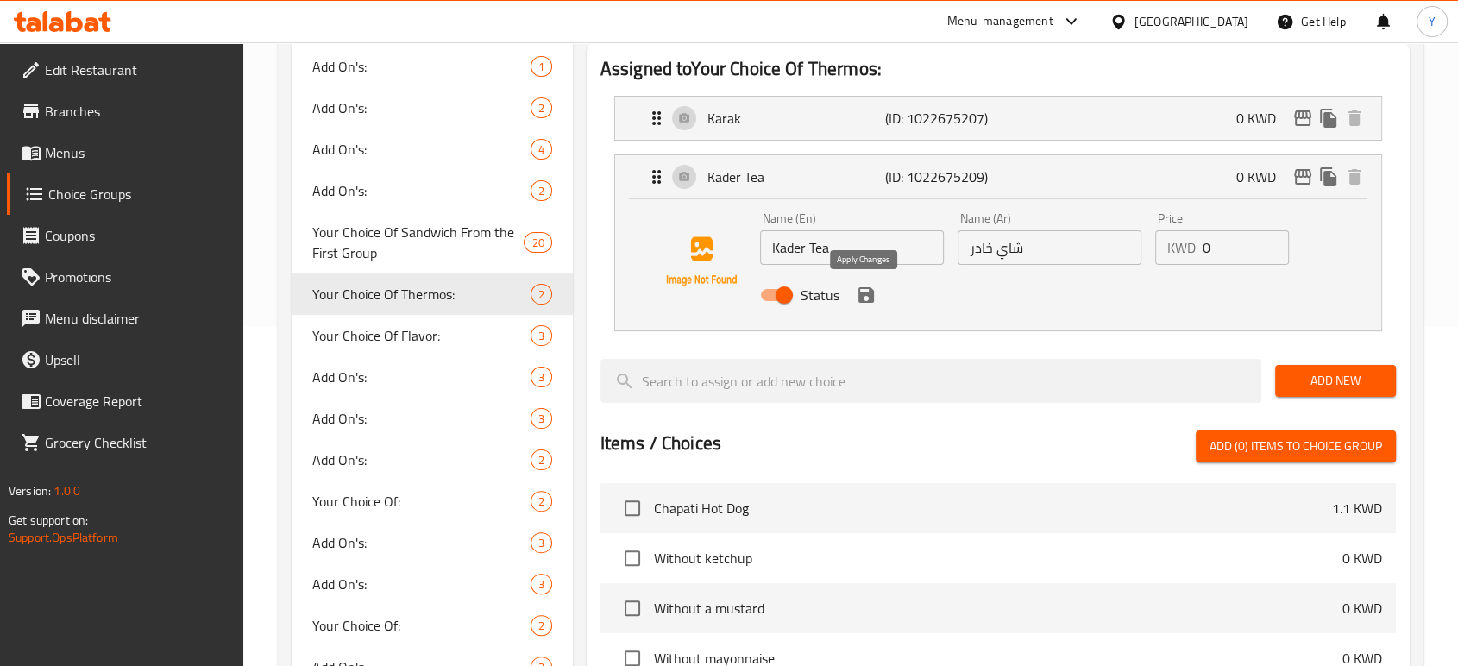
click at [870, 295] on icon "save" at bounding box center [866, 295] width 16 height 16
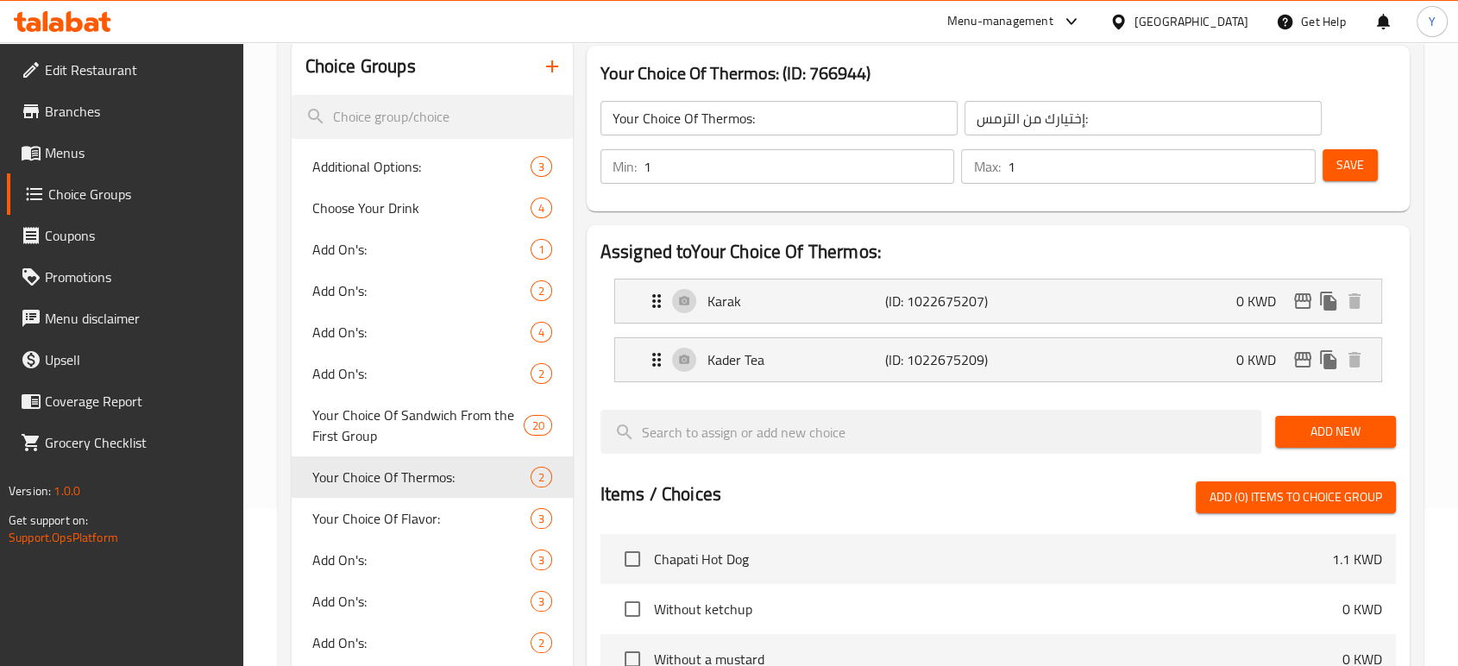
scroll to position [0, 0]
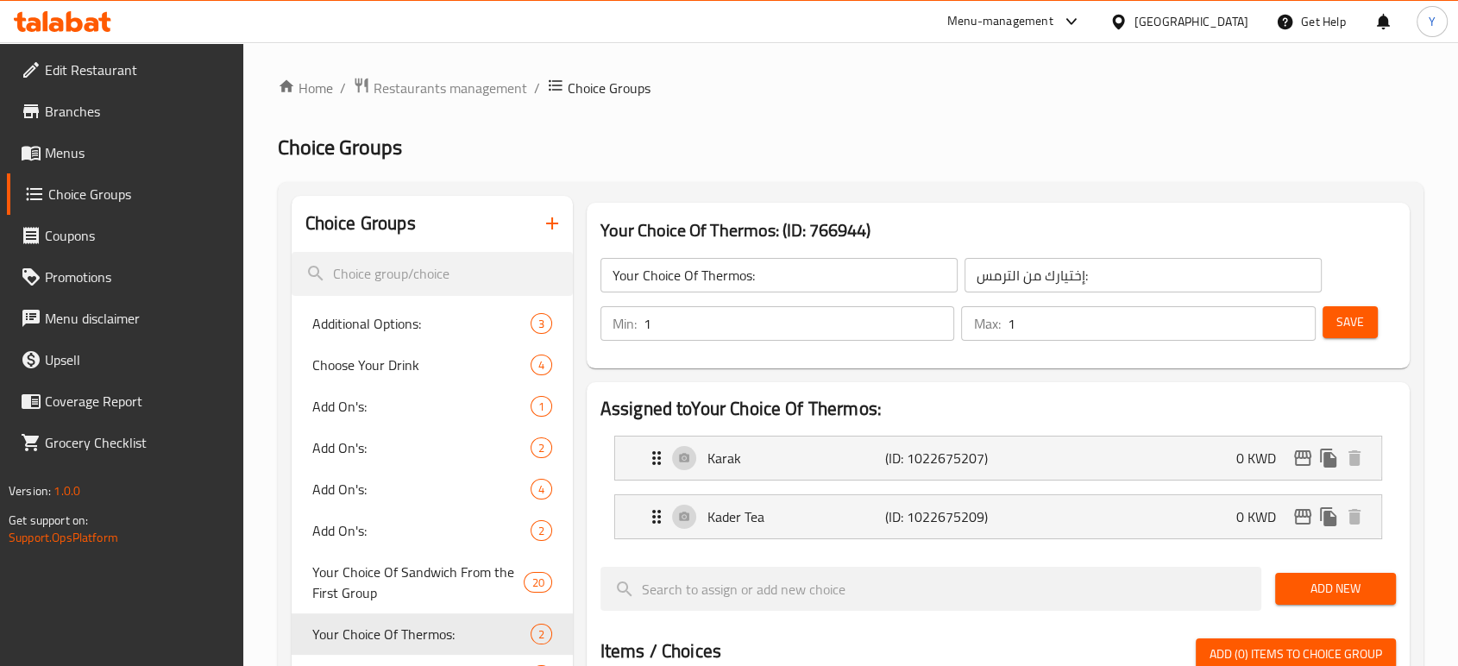
click at [1360, 311] on span "Save" at bounding box center [1350, 322] width 28 height 22
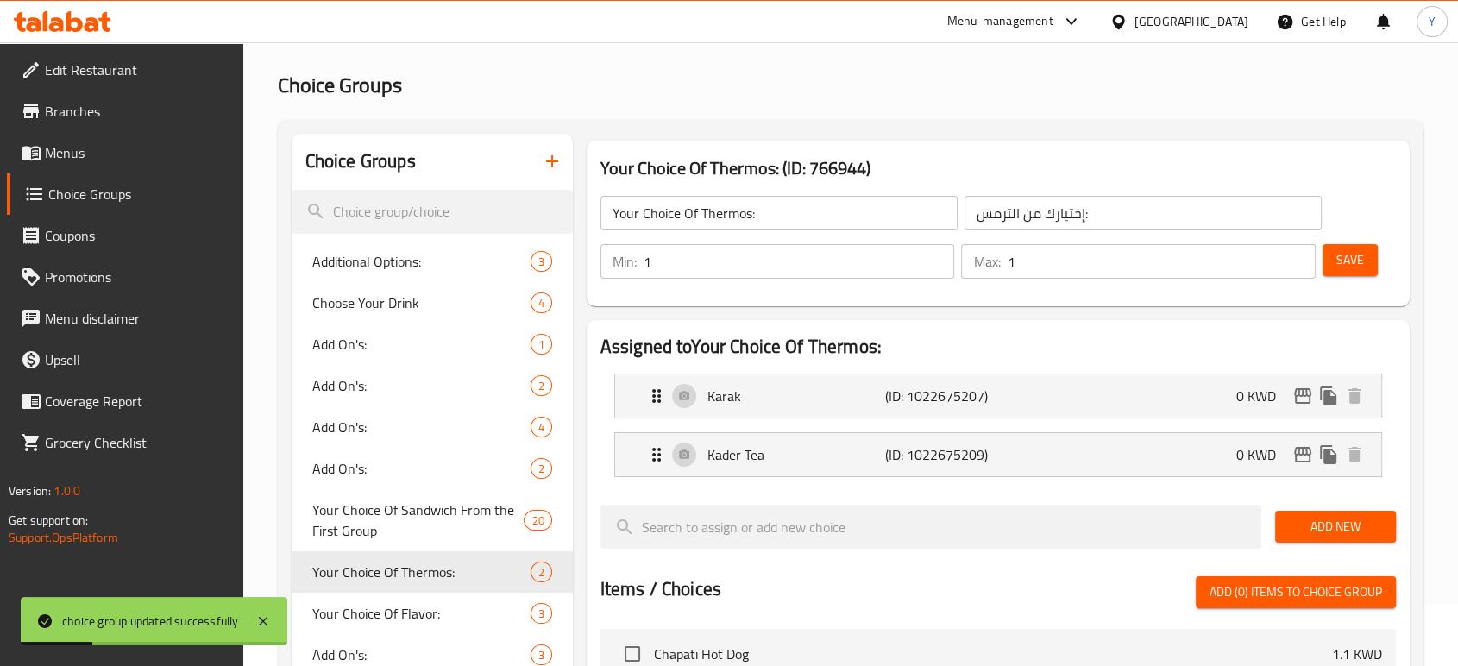
scroll to position [96, 0]
